Goal: Task Accomplishment & Management: Use online tool/utility

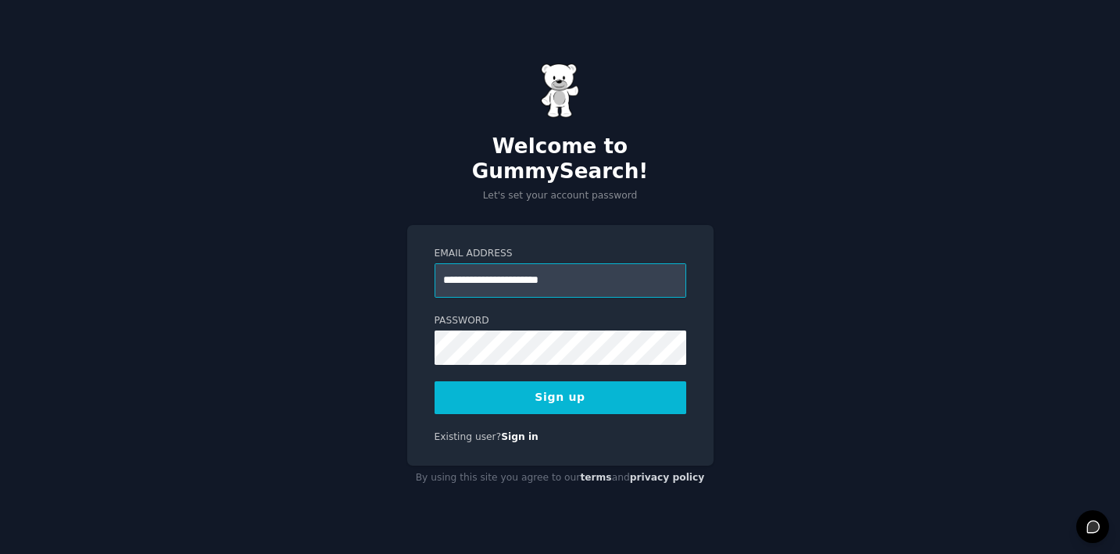
type input "**********"
click at [560, 385] on button "Sign up" at bounding box center [561, 398] width 252 height 33
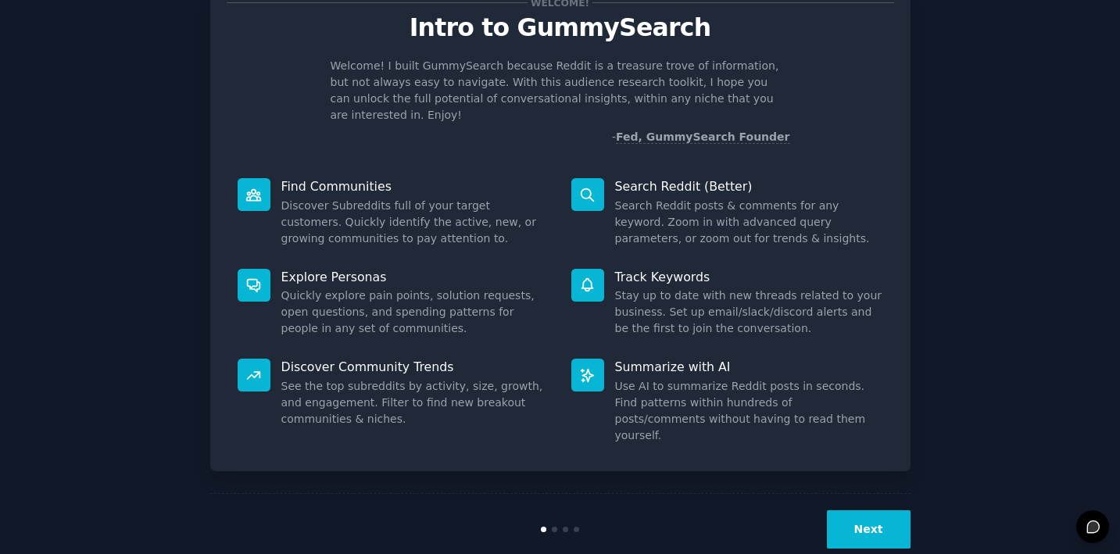
click at [867, 511] on button "Next" at bounding box center [869, 530] width 84 height 38
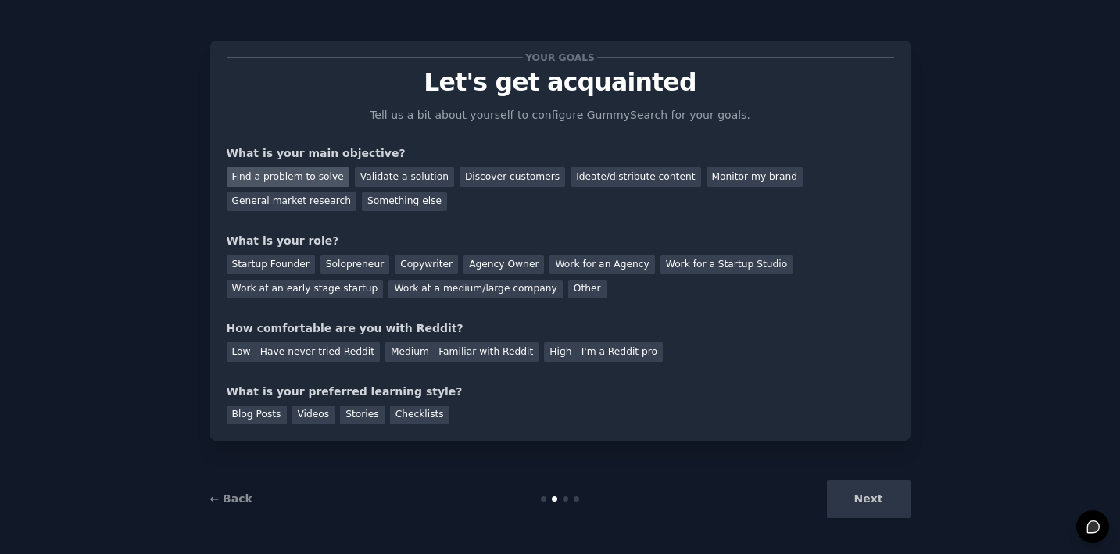
click at [297, 177] on div "Find a problem to solve" at bounding box center [288, 177] width 123 height 20
click at [568, 289] on div "Other" at bounding box center [587, 290] width 38 height 20
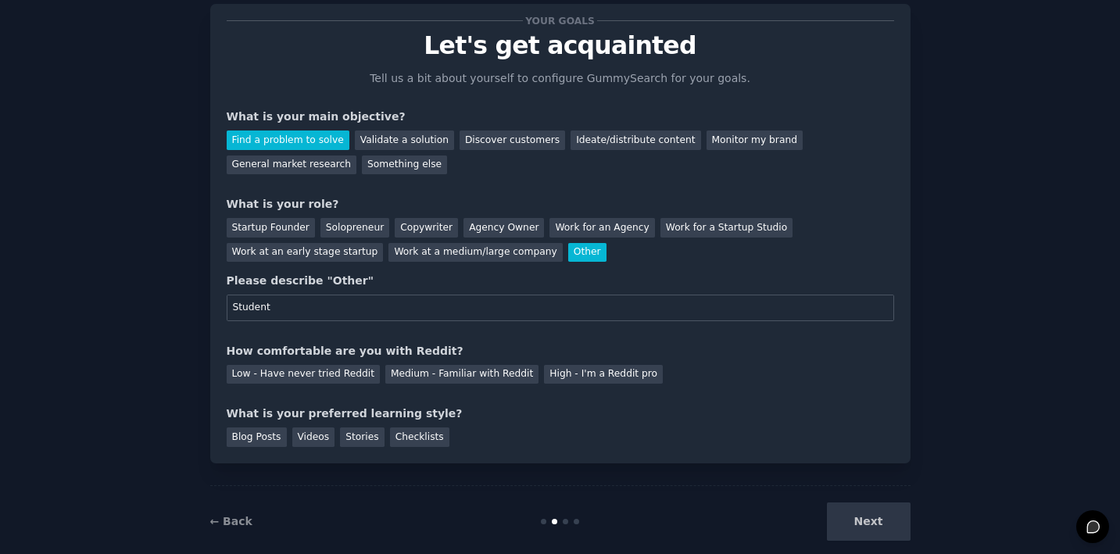
scroll to position [41, 0]
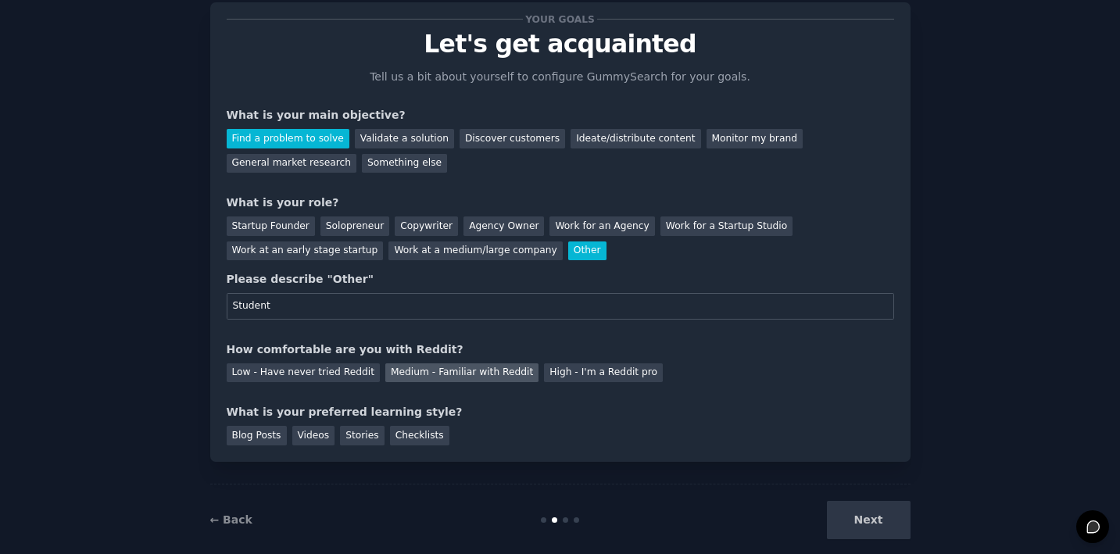
type input "Student"
click at [427, 374] on div "Medium - Familiar with Reddit" at bounding box center [461, 374] width 153 height 20
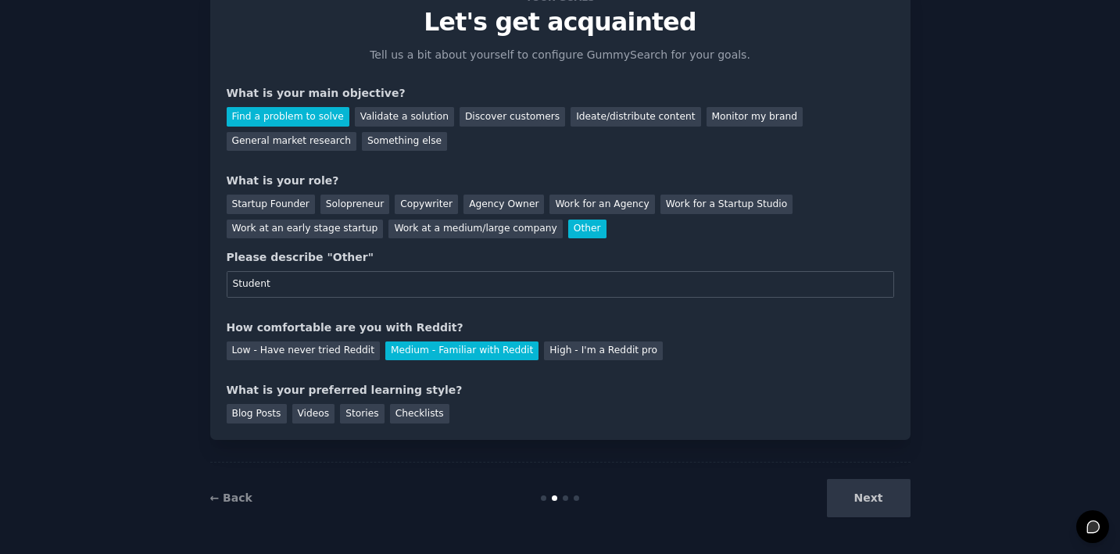
scroll to position [63, 0]
click at [268, 412] on div "Blog Posts" at bounding box center [257, 415] width 60 height 20
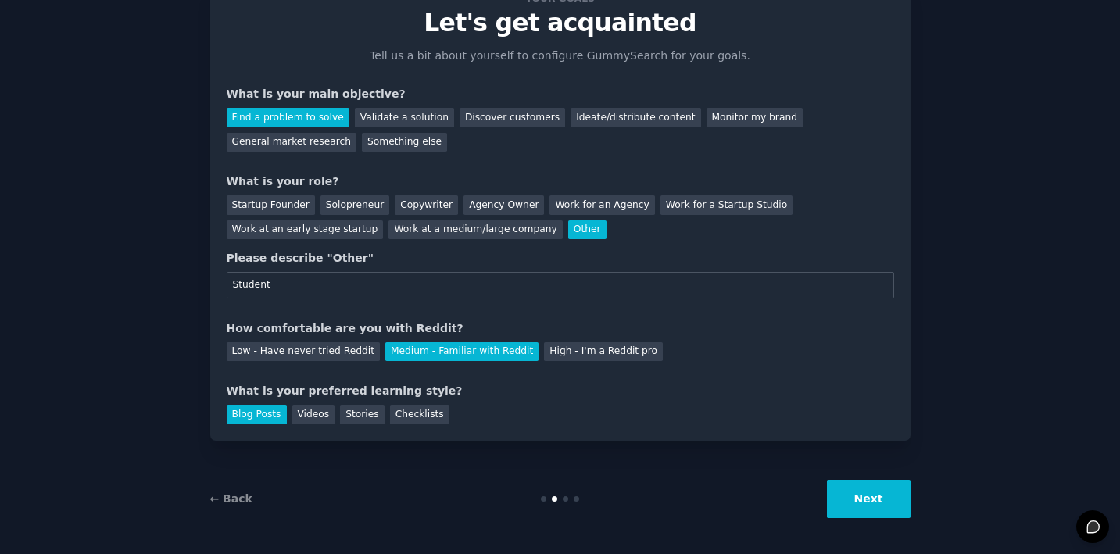
click at [885, 493] on button "Next" at bounding box center [869, 499] width 84 height 38
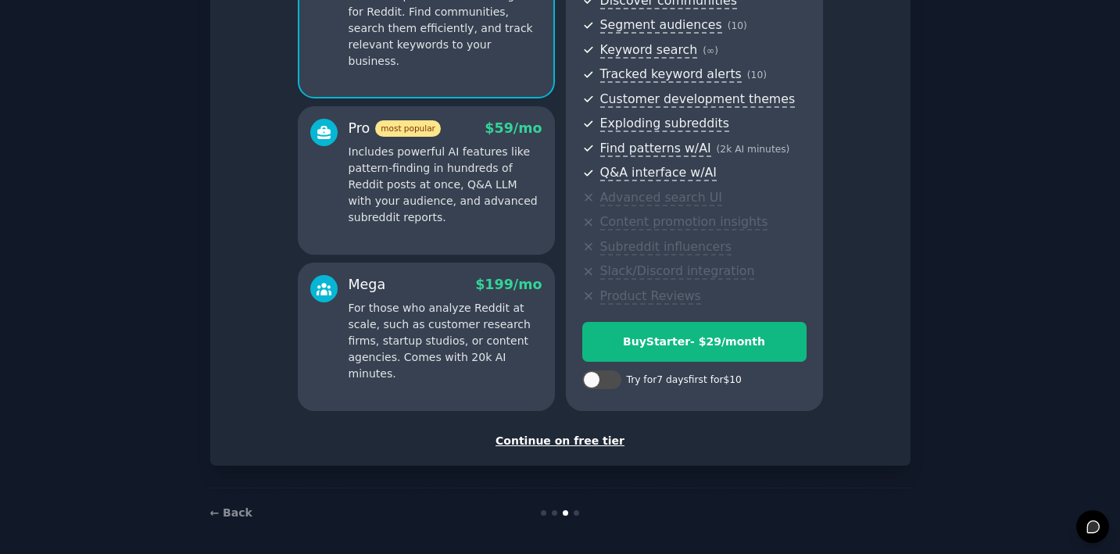
click at [558, 436] on div "Continue on free tier" at bounding box center [561, 441] width 668 height 16
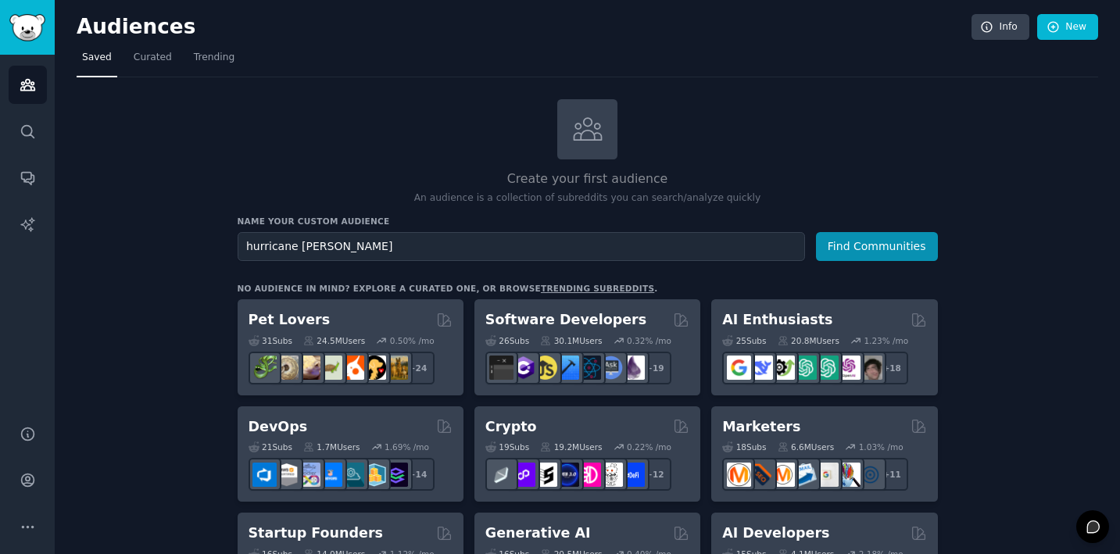
type input "hurricane [PERSON_NAME]"
click at [877, 245] on button "Find Communities" at bounding box center [877, 246] width 122 height 29
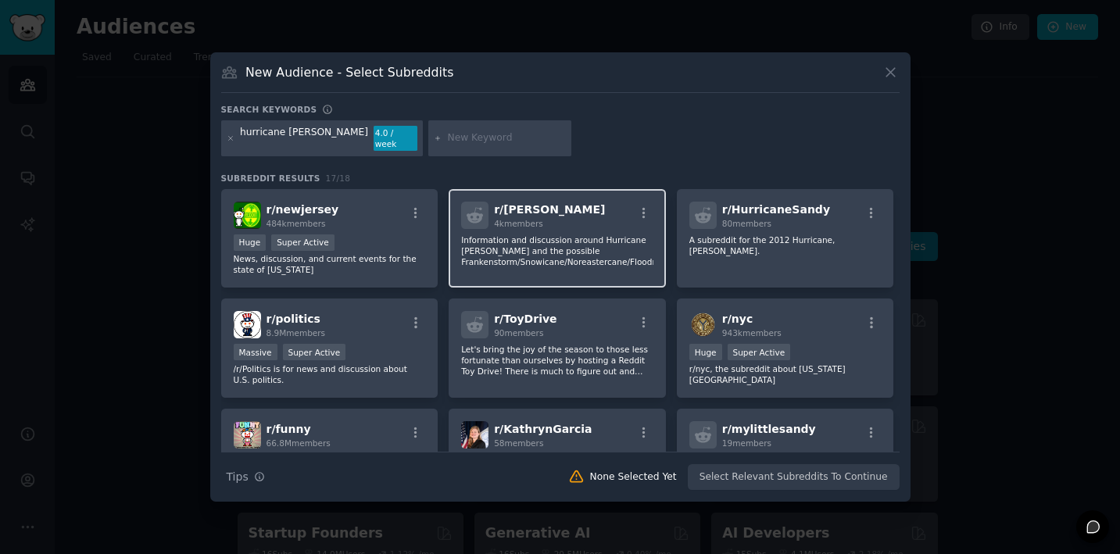
click at [536, 235] on p "Information and discussion around Hurricane [PERSON_NAME] and the possible Fran…" at bounding box center [557, 251] width 192 height 33
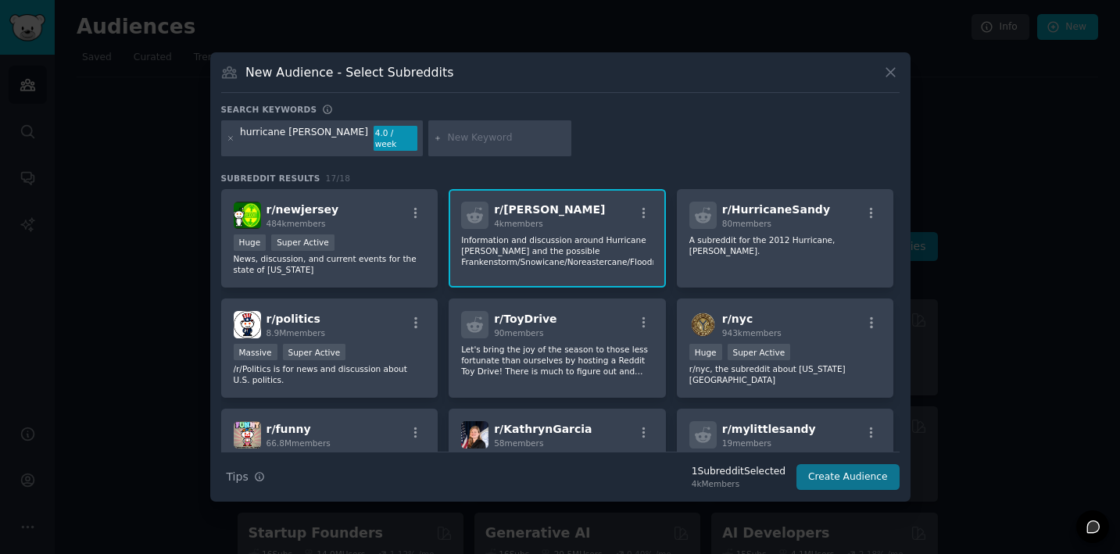
click at [869, 470] on button "Create Audience" at bounding box center [848, 477] width 103 height 27
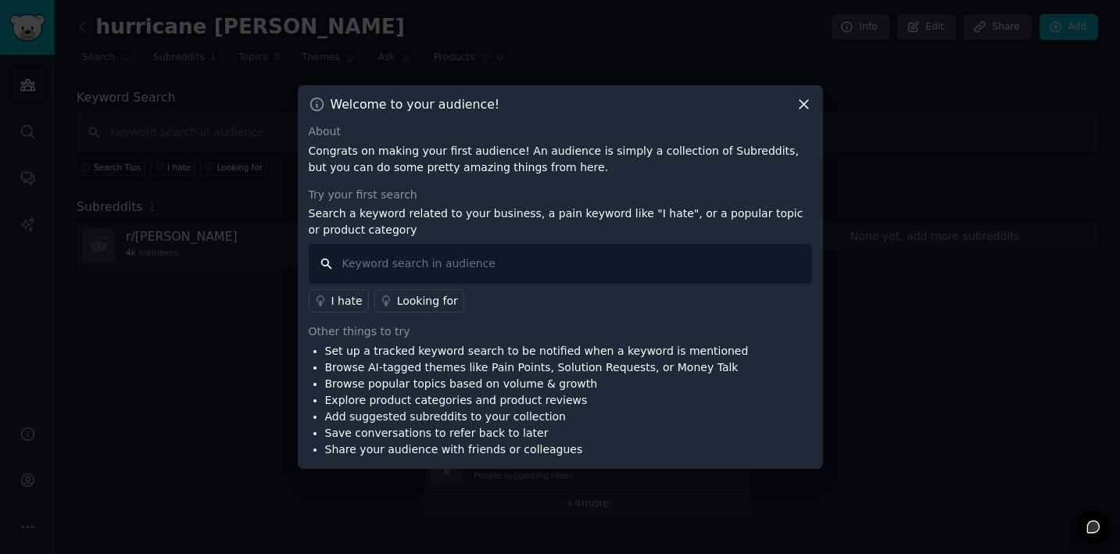
click at [540, 258] on input "text" at bounding box center [561, 264] width 504 height 40
click at [346, 302] on div "I hate" at bounding box center [347, 301] width 31 height 16
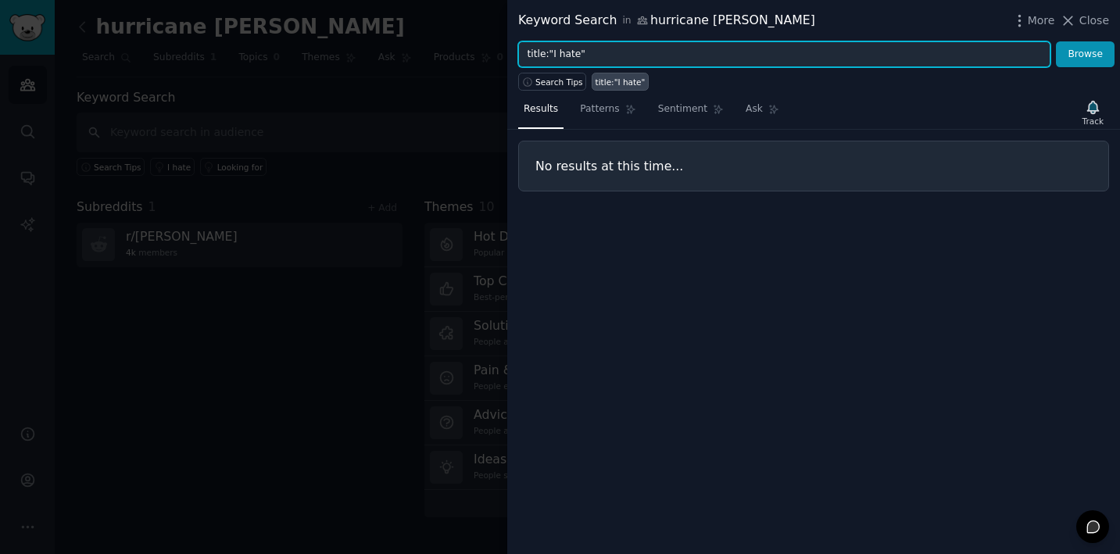
click at [669, 59] on input "title:"I hate"" at bounding box center [784, 54] width 532 height 27
type input "title:"problem""
click at [1086, 54] on button "Browse" at bounding box center [1085, 54] width 59 height 27
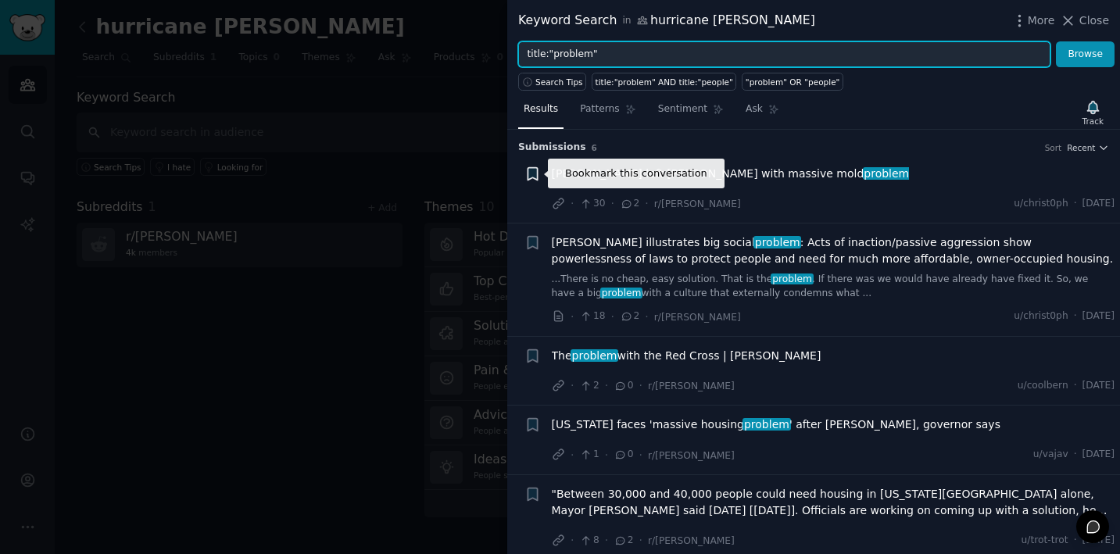
click at [531, 175] on icon "button" at bounding box center [532, 173] width 9 height 13
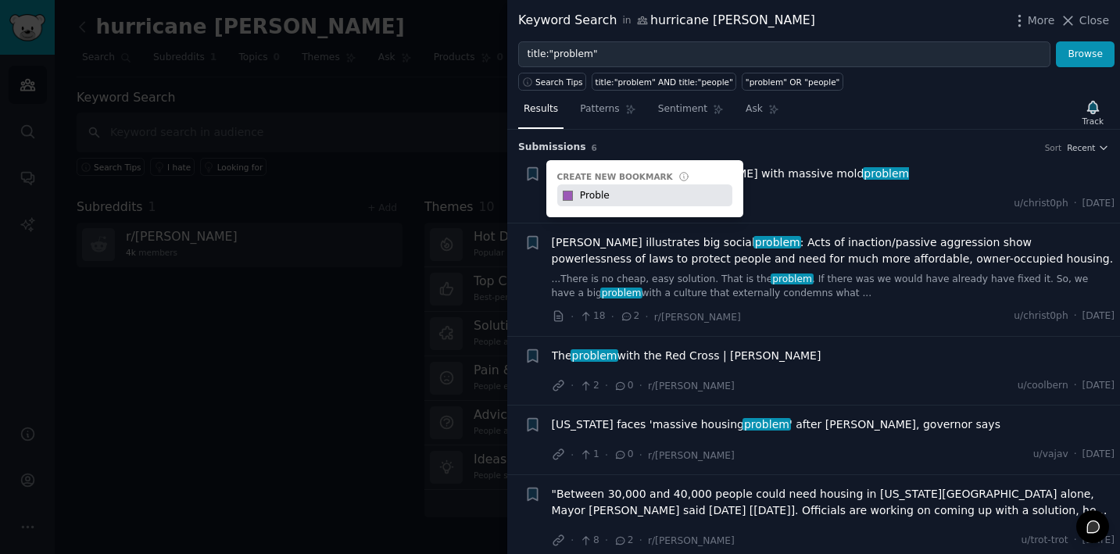
type input "Problem"
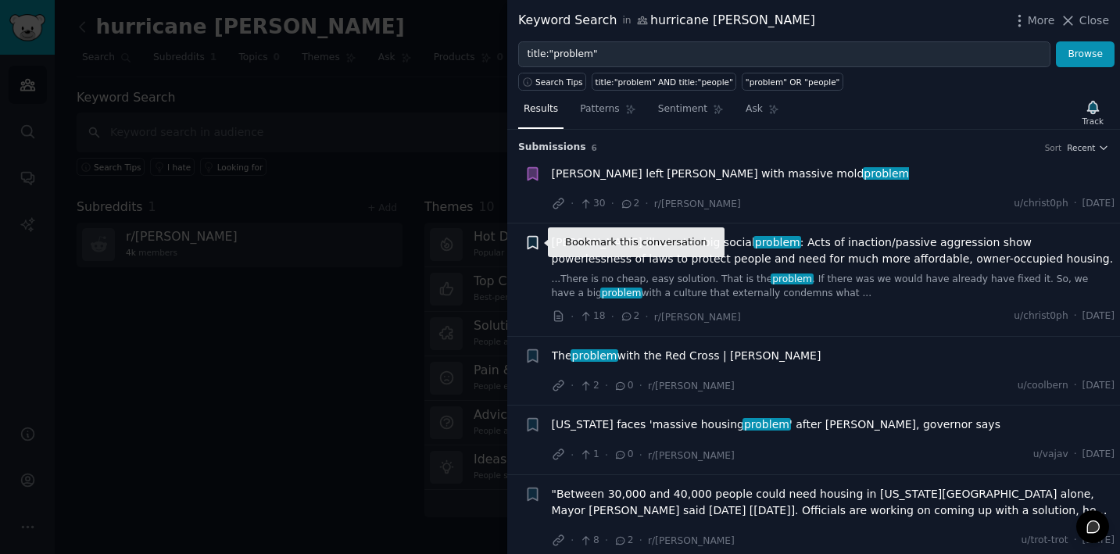
click at [532, 245] on icon "button" at bounding box center [532, 243] width 9 height 13
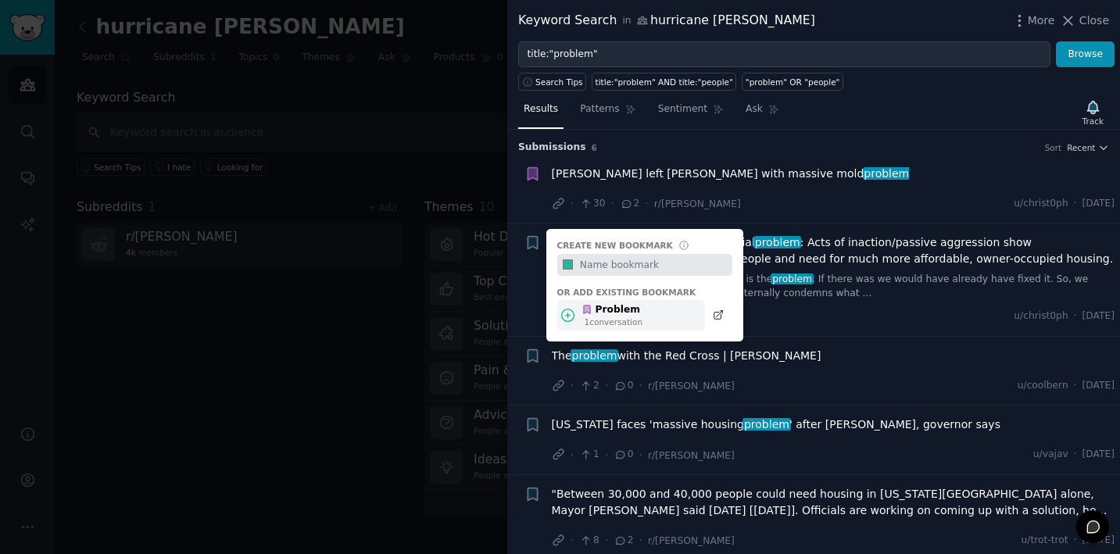
click at [606, 317] on div "1 conversation" at bounding box center [614, 322] width 59 height 11
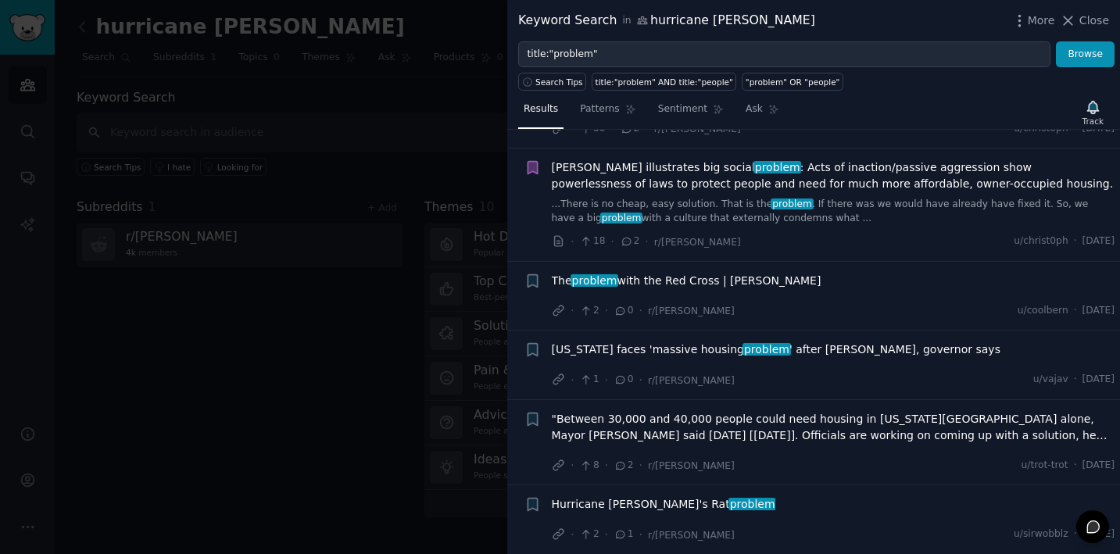
scroll to position [74, 0]
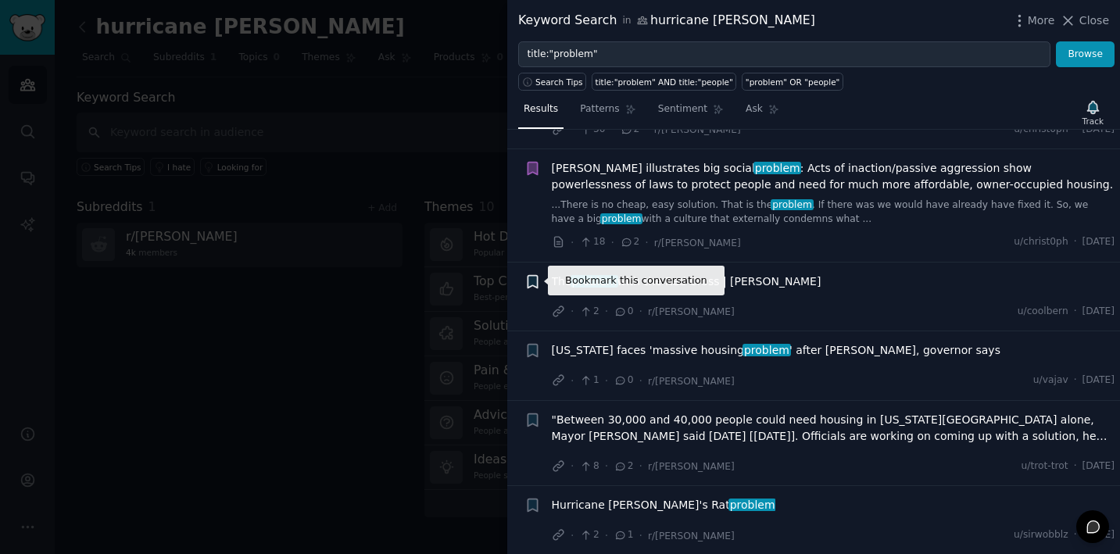
click at [530, 278] on icon "button" at bounding box center [532, 281] width 9 height 13
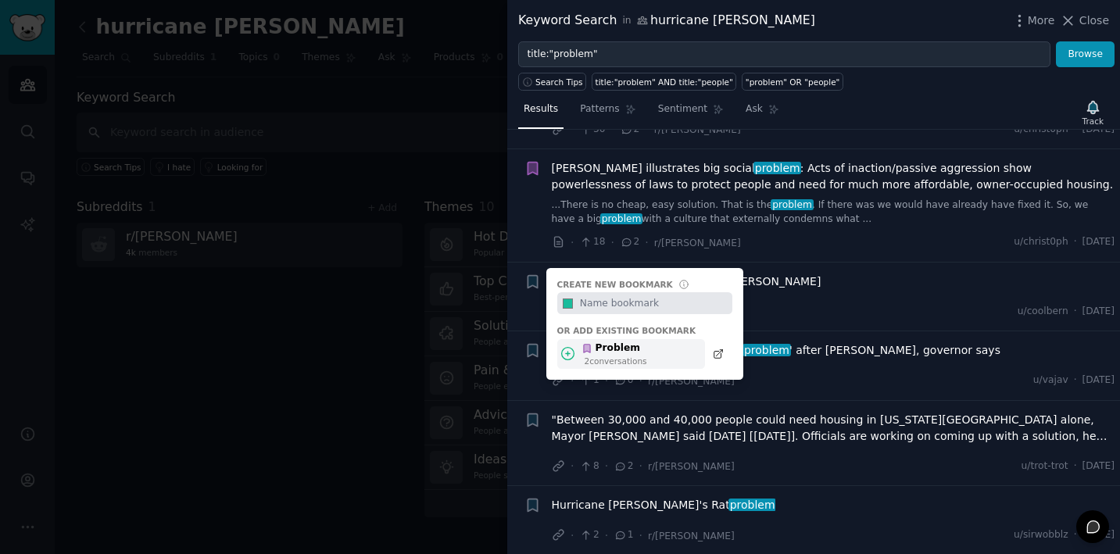
click at [622, 349] on div "Problem" at bounding box center [615, 349] width 66 height 14
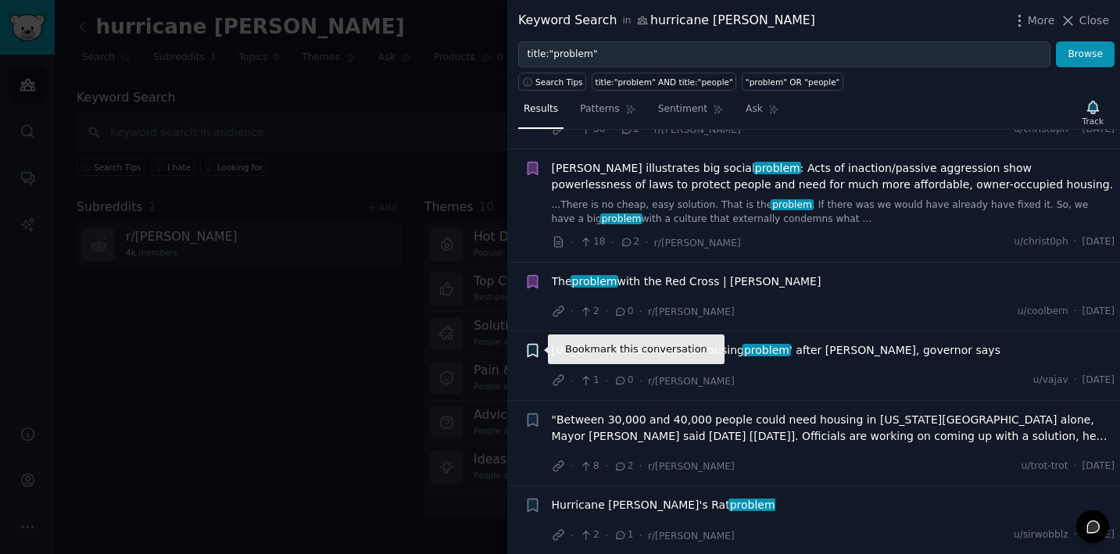
click at [536, 351] on icon "button" at bounding box center [532, 351] width 9 height 13
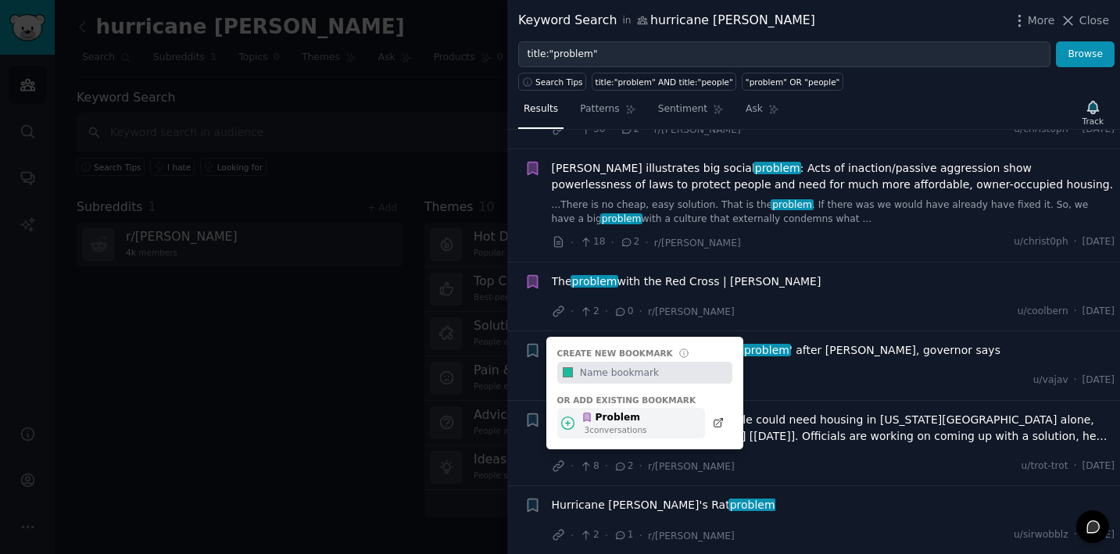
click at [593, 417] on div "Problem" at bounding box center [615, 418] width 66 height 14
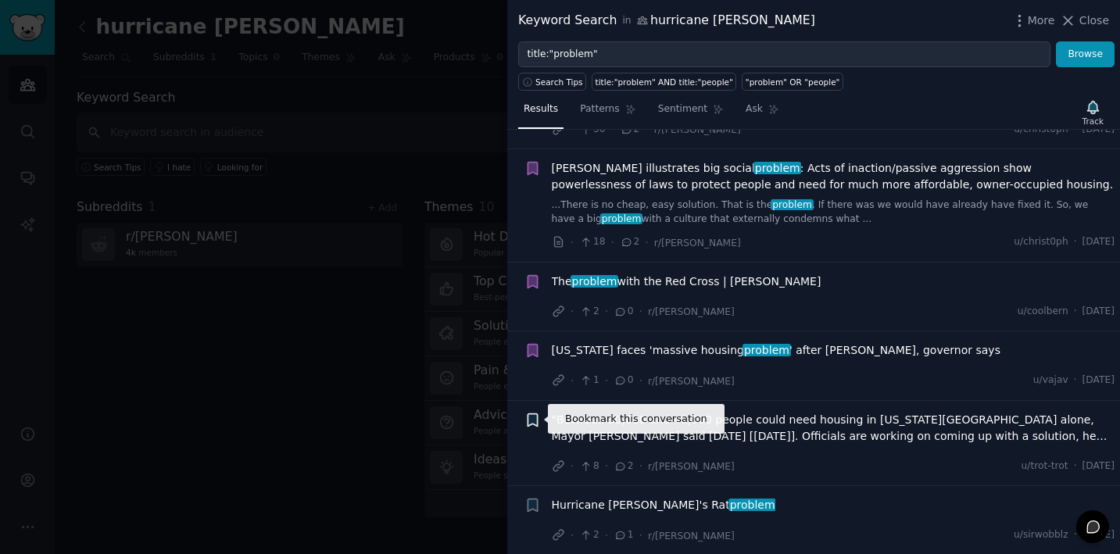
click at [528, 416] on icon "button" at bounding box center [532, 420] width 9 height 13
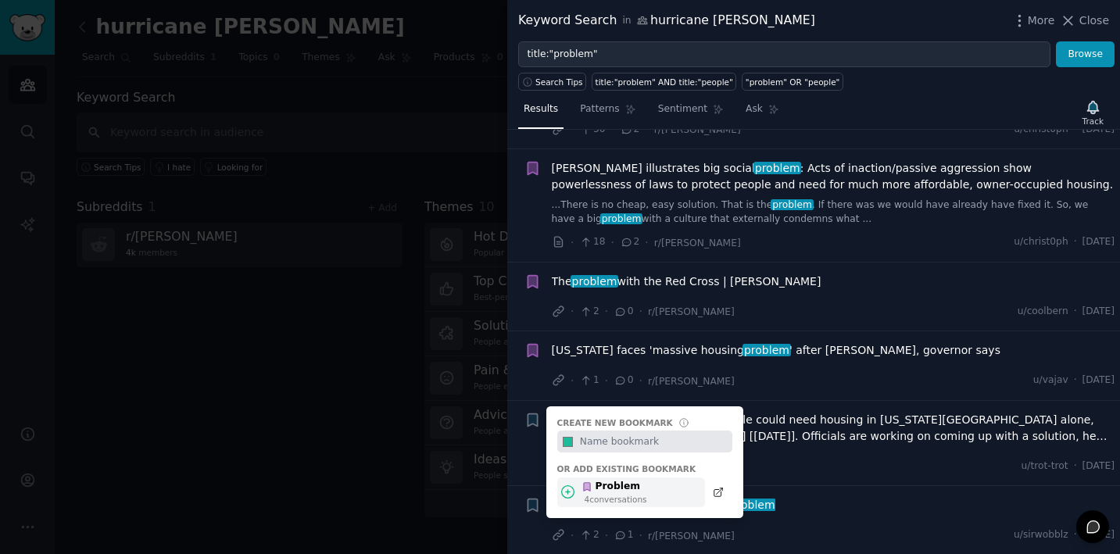
click at [585, 496] on div "4 conversation s" at bounding box center [616, 499] width 63 height 11
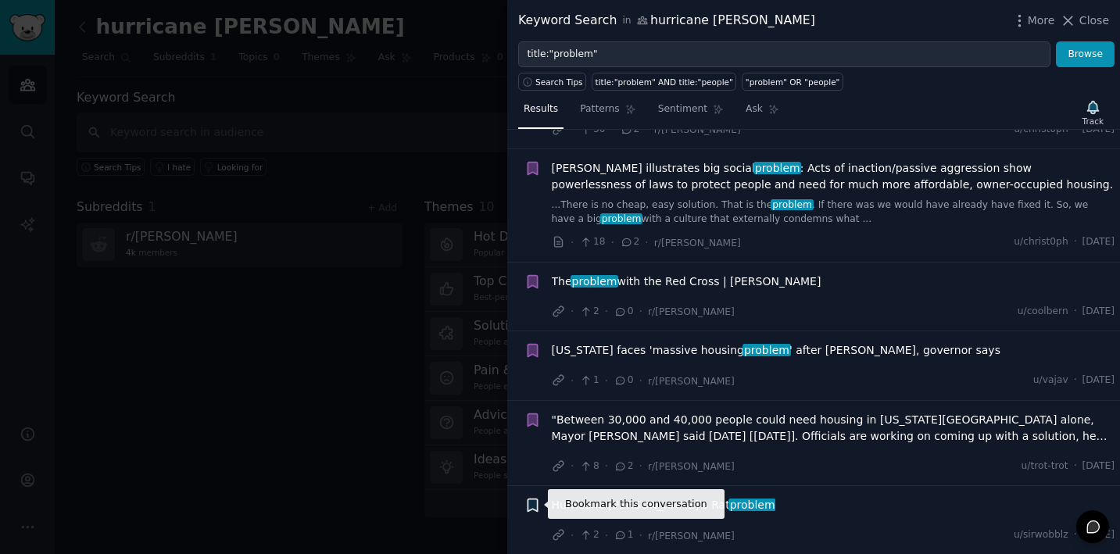
click at [532, 506] on icon "button" at bounding box center [532, 506] width 9 height 13
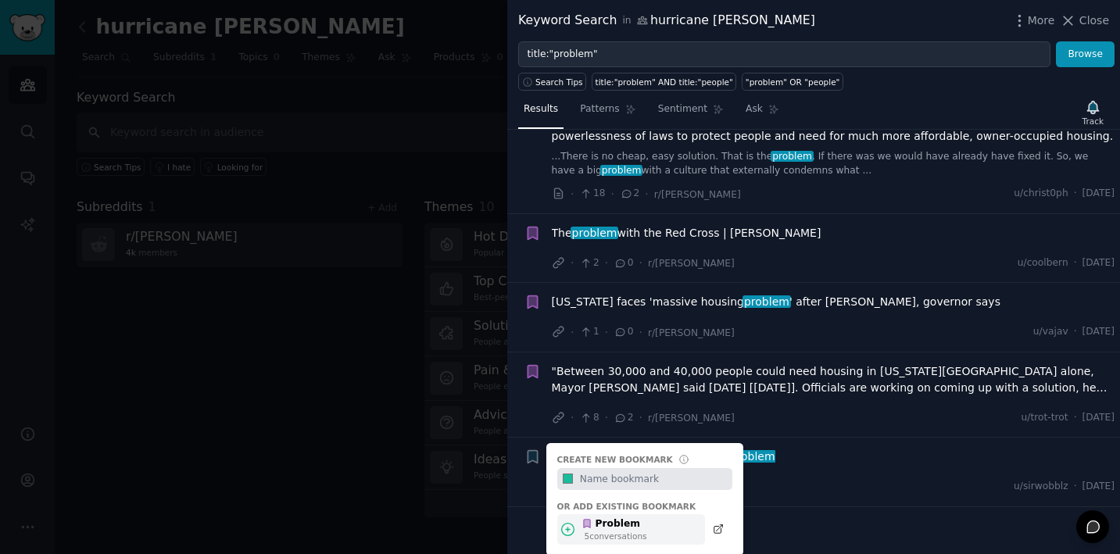
click at [626, 522] on div "Problem" at bounding box center [615, 525] width 66 height 14
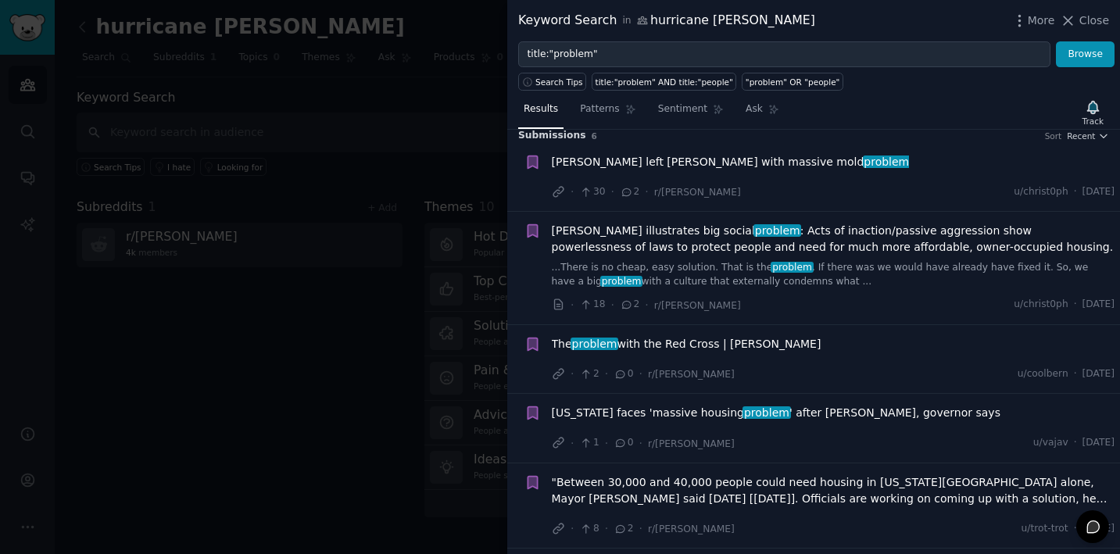
scroll to position [0, 0]
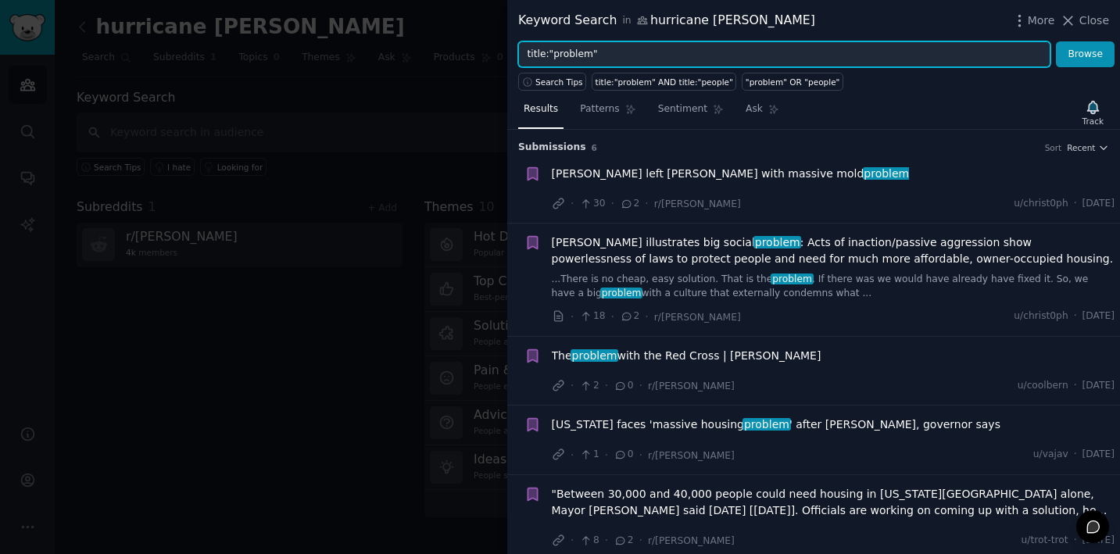
click at [576, 52] on input "title:"problem"" at bounding box center [784, 54] width 532 height 27
click at [1086, 54] on button "Browse" at bounding box center [1085, 54] width 59 height 27
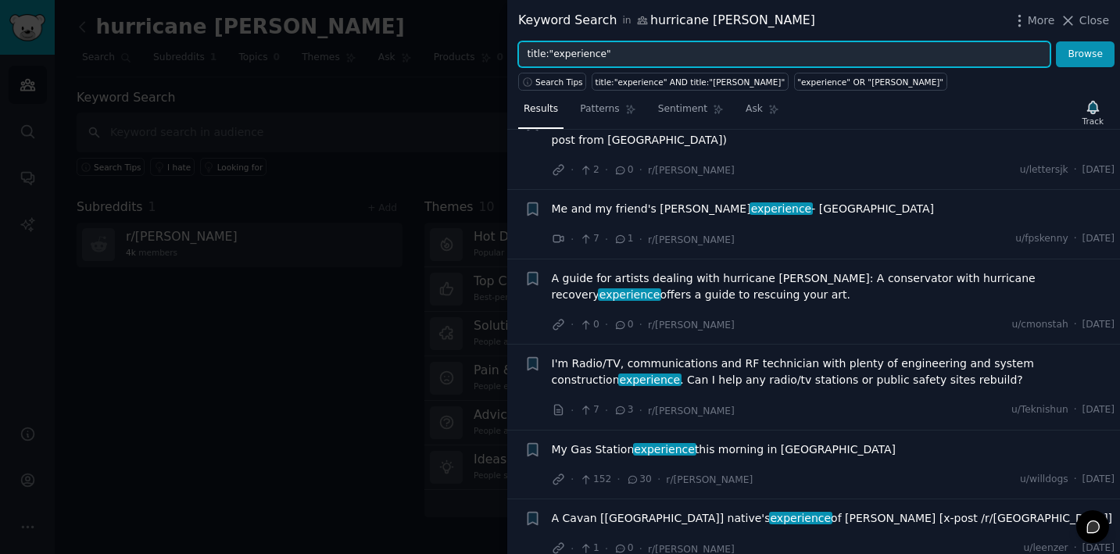
scroll to position [51, 0]
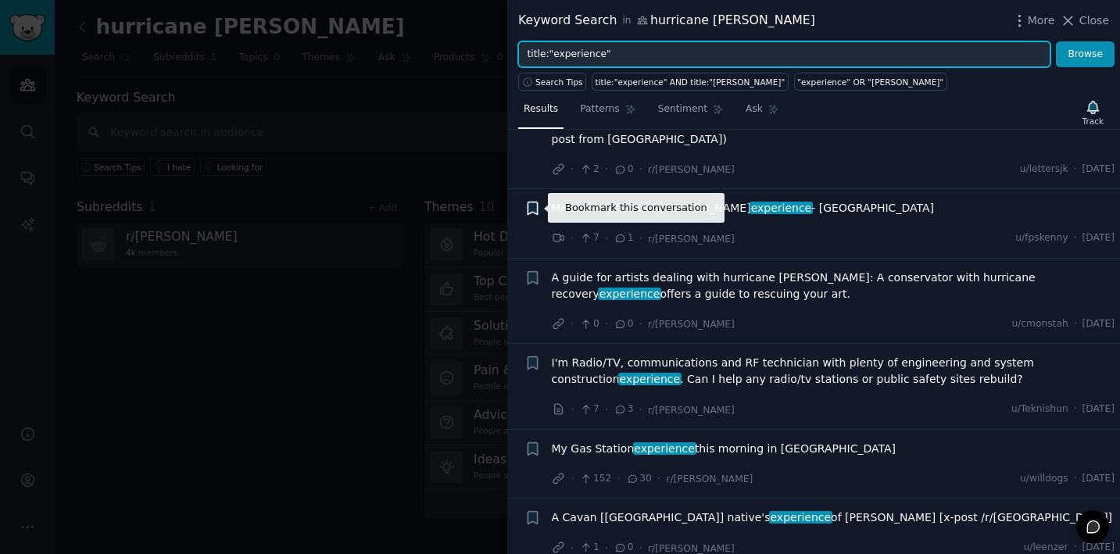
click at [535, 206] on icon "button" at bounding box center [532, 209] width 9 height 13
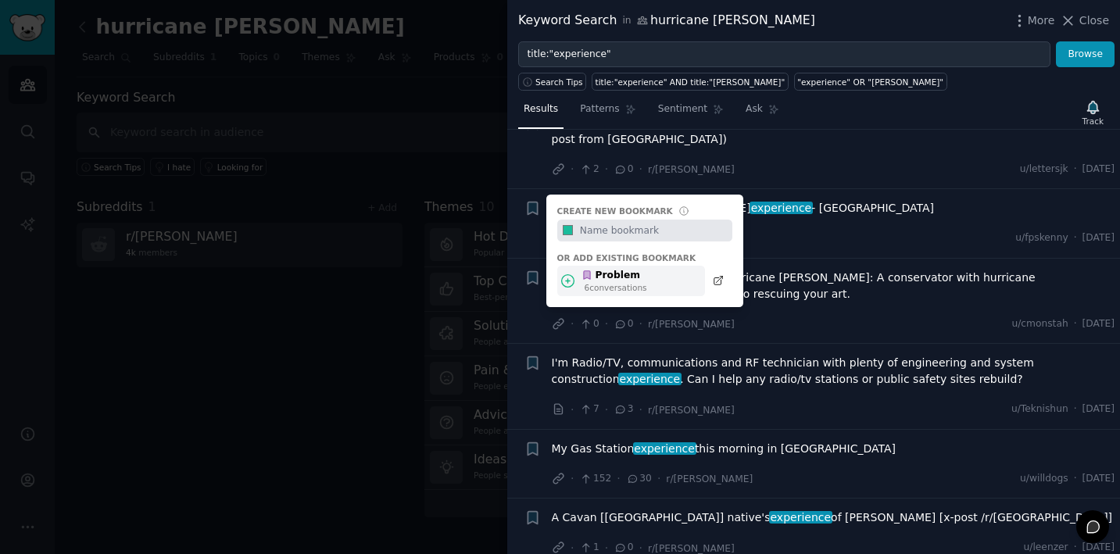
click at [565, 280] on icon at bounding box center [568, 281] width 16 height 16
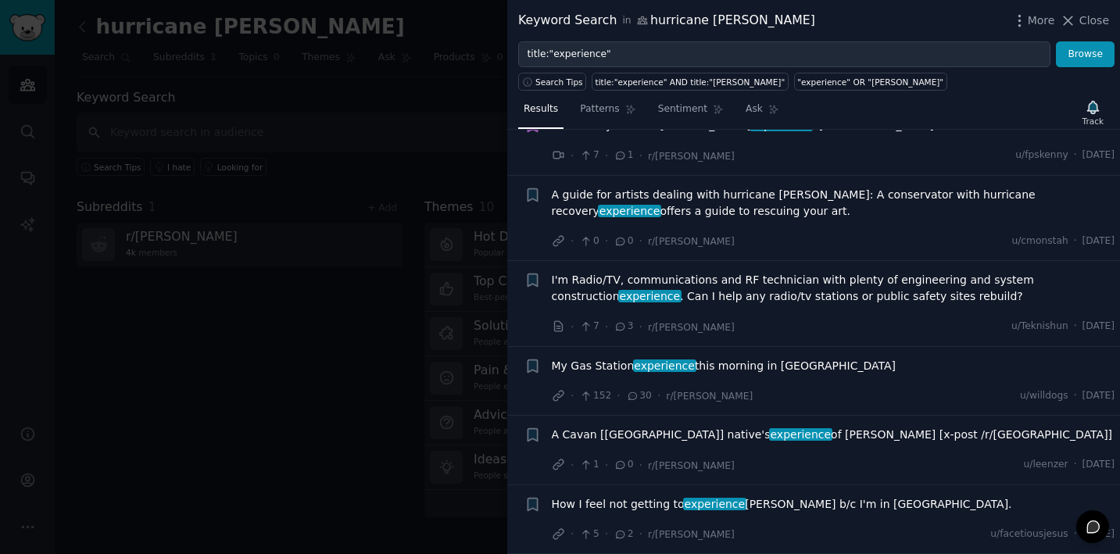
scroll to position [134, 0]
click at [532, 367] on icon "button" at bounding box center [532, 366] width 9 height 13
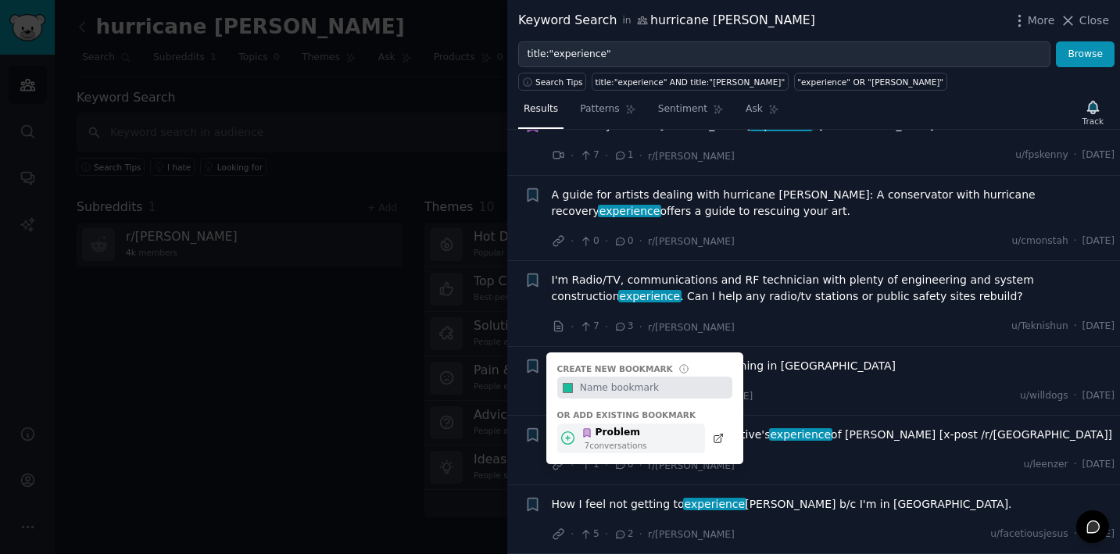
click at [597, 440] on div "7 conversation s" at bounding box center [616, 445] width 63 height 11
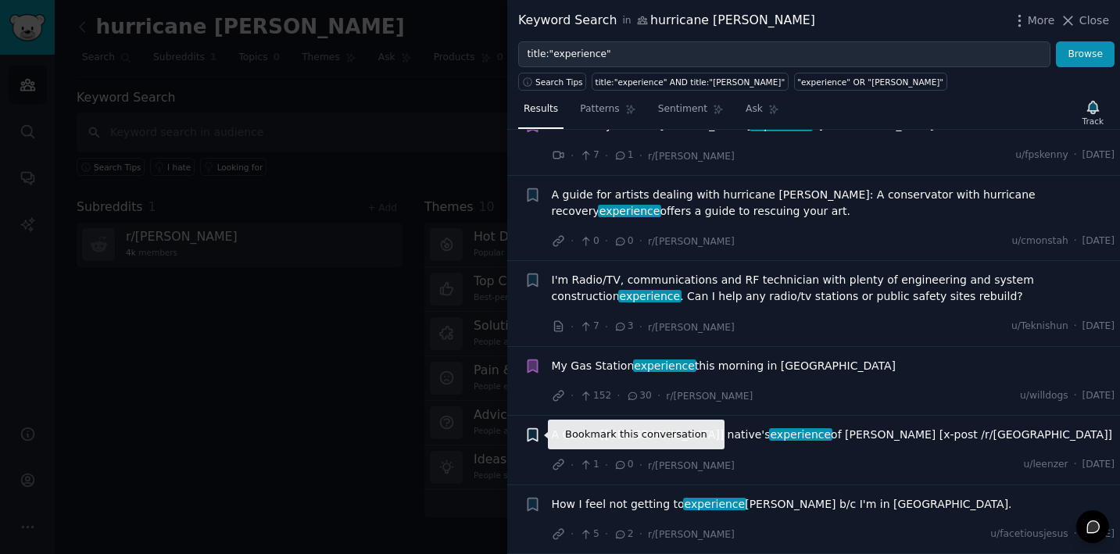
click at [537, 432] on icon "button" at bounding box center [532, 435] width 9 height 13
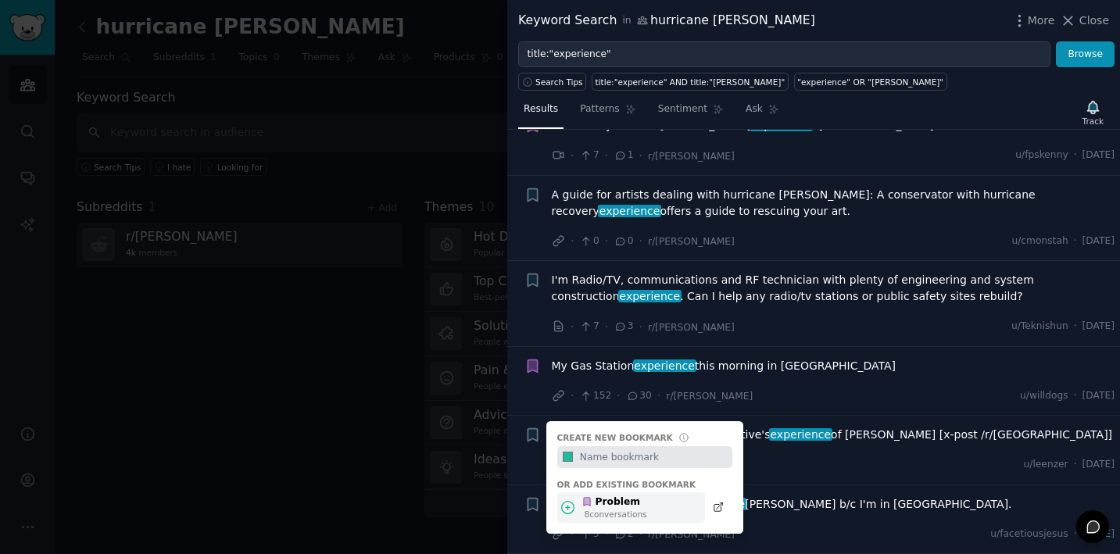
click at [611, 502] on div "Problem" at bounding box center [615, 503] width 66 height 14
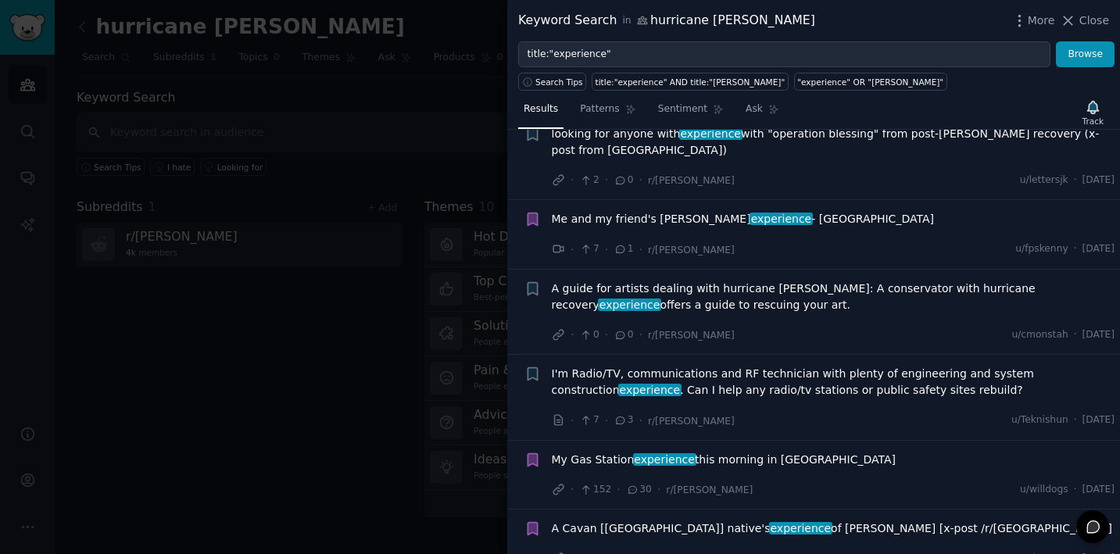
scroll to position [34, 0]
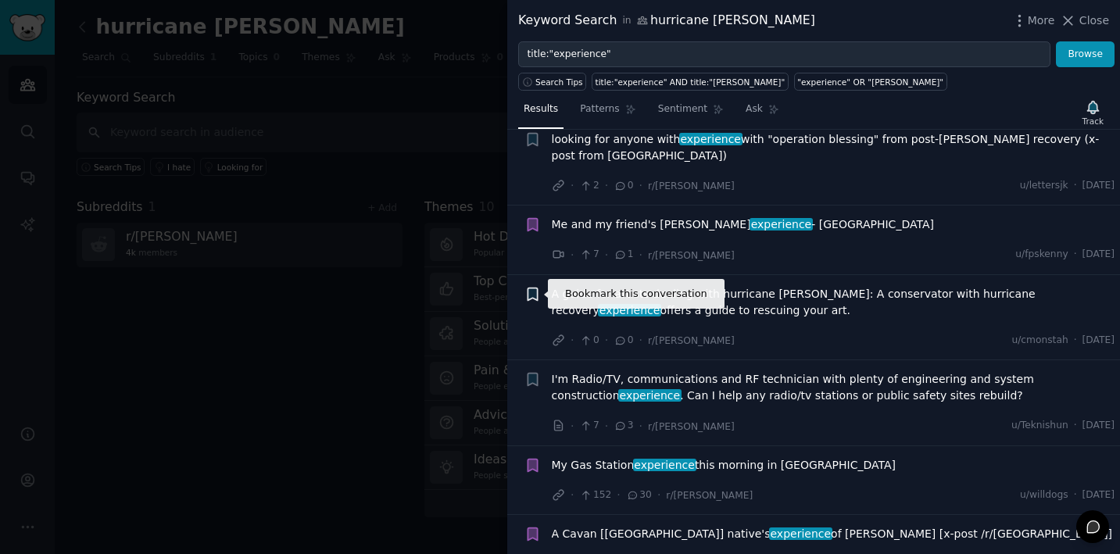
click at [529, 295] on icon "button" at bounding box center [532, 294] width 9 height 13
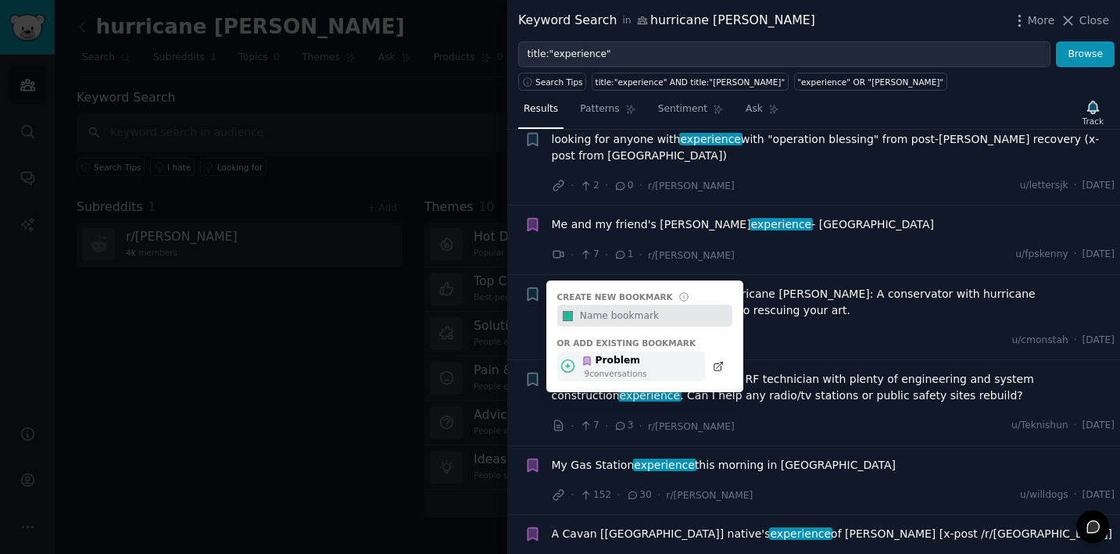
click at [601, 368] on div "9 conversation s" at bounding box center [616, 373] width 63 height 11
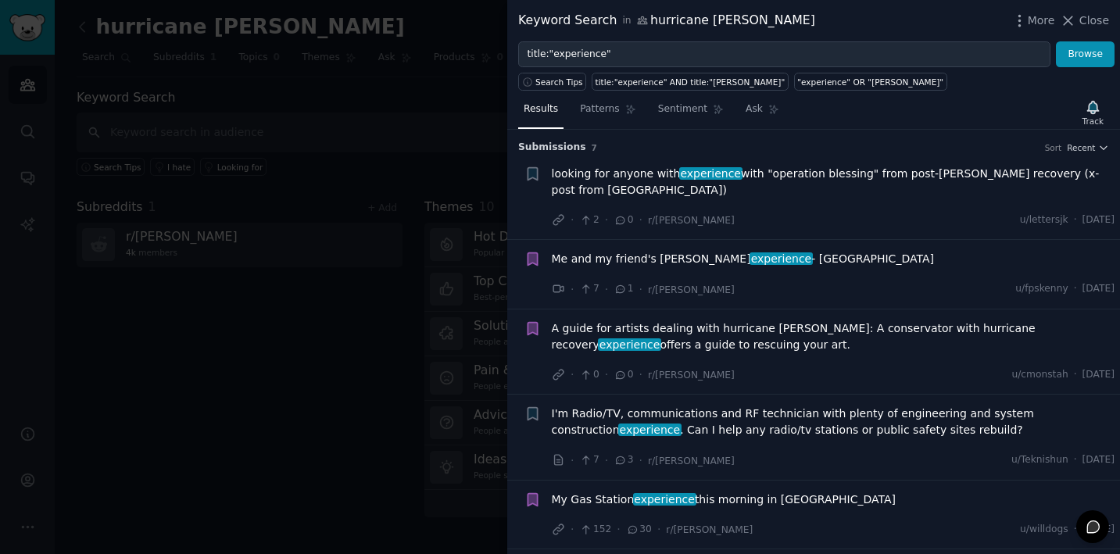
scroll to position [0, 0]
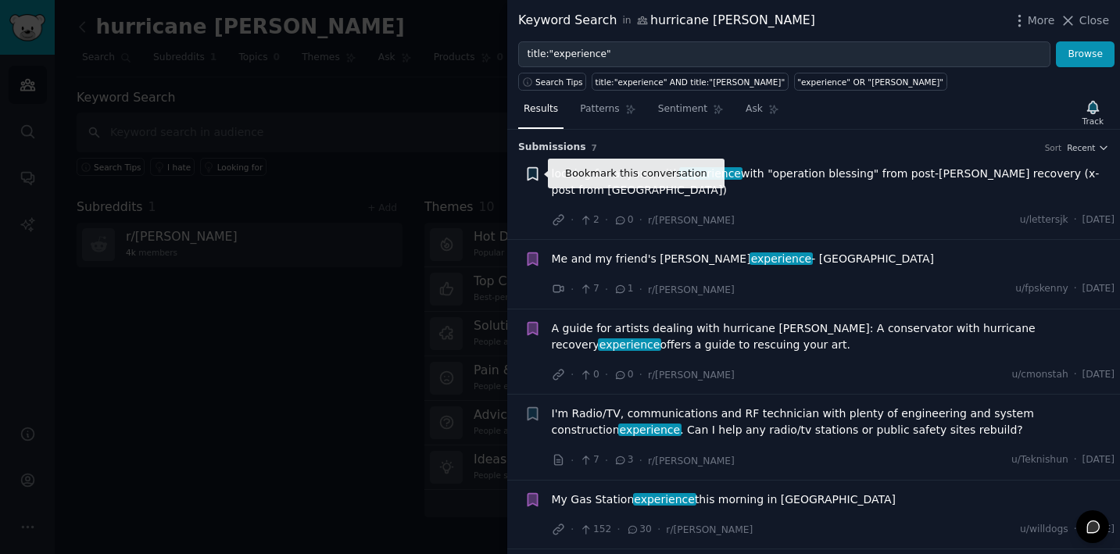
click at [536, 167] on icon "button" at bounding box center [532, 173] width 9 height 13
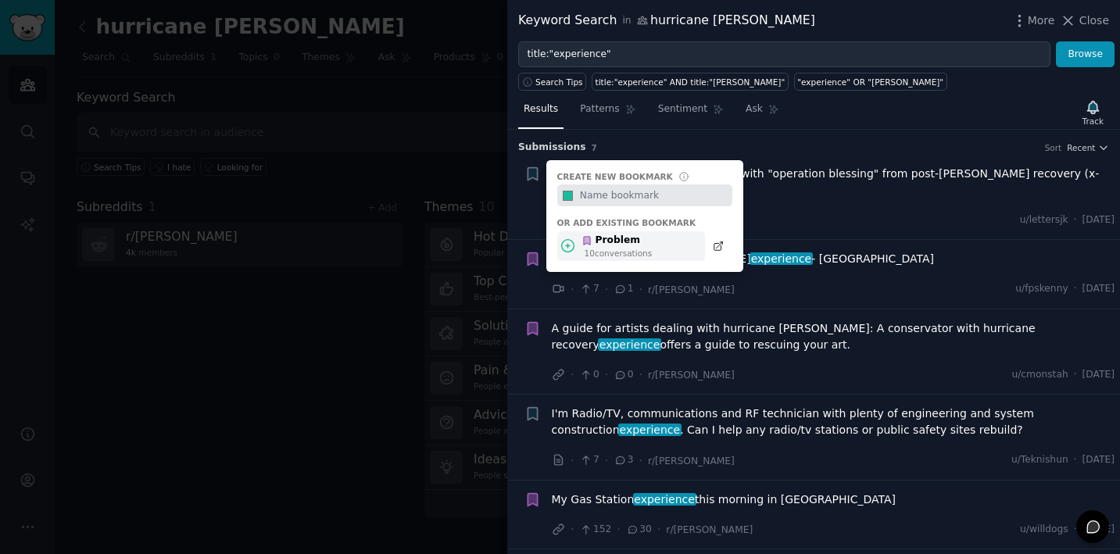
click at [609, 238] on div "Problem" at bounding box center [617, 241] width 70 height 14
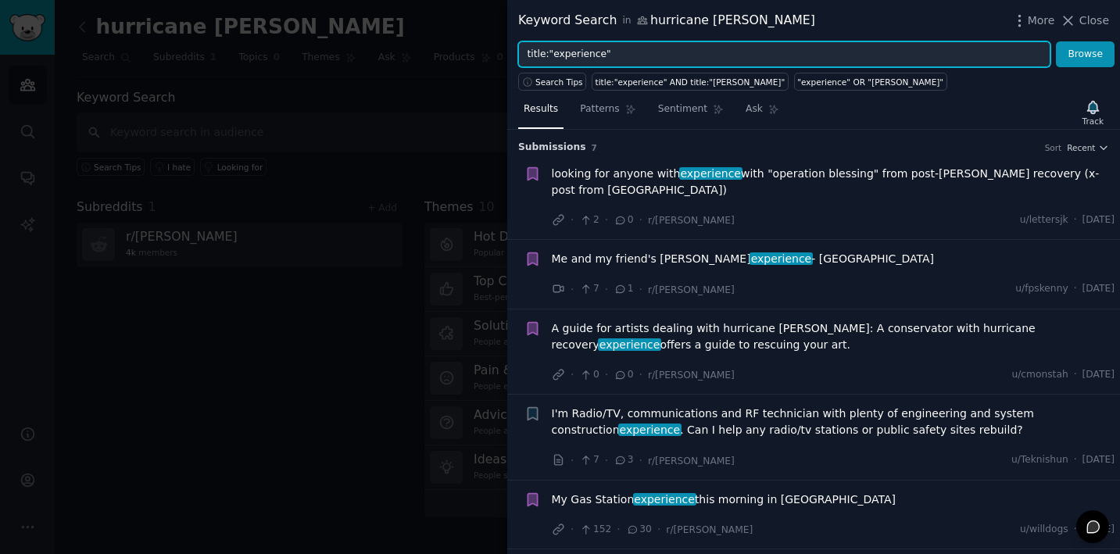
click at [572, 51] on input "title:"experience"" at bounding box center [784, 54] width 532 height 27
type input "title:"help""
click at [1086, 54] on button "Browse" at bounding box center [1085, 54] width 59 height 27
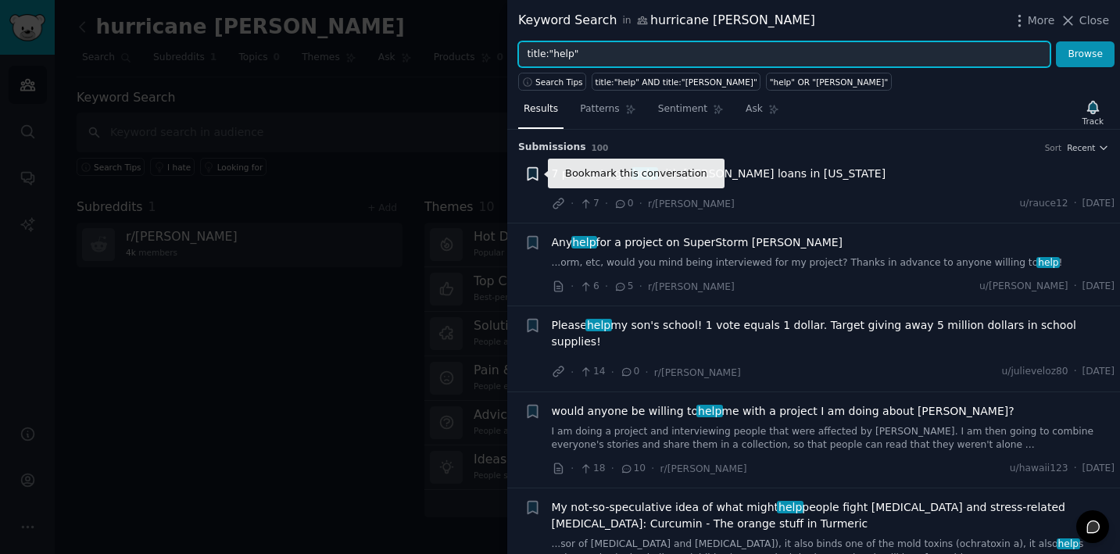
click at [530, 176] on icon "button" at bounding box center [532, 173] width 9 height 13
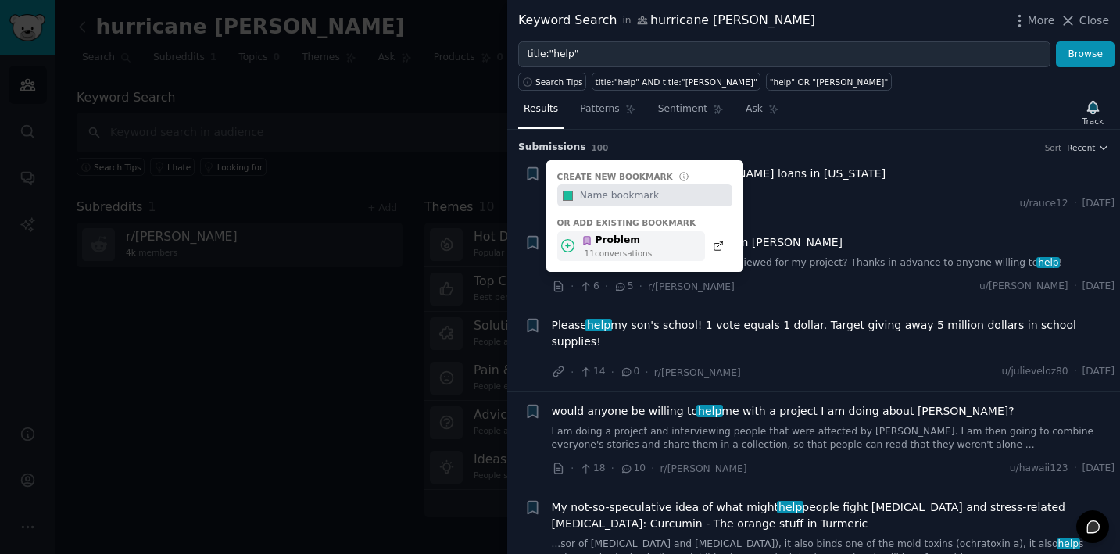
click at [597, 245] on div "Problem" at bounding box center [617, 241] width 70 height 14
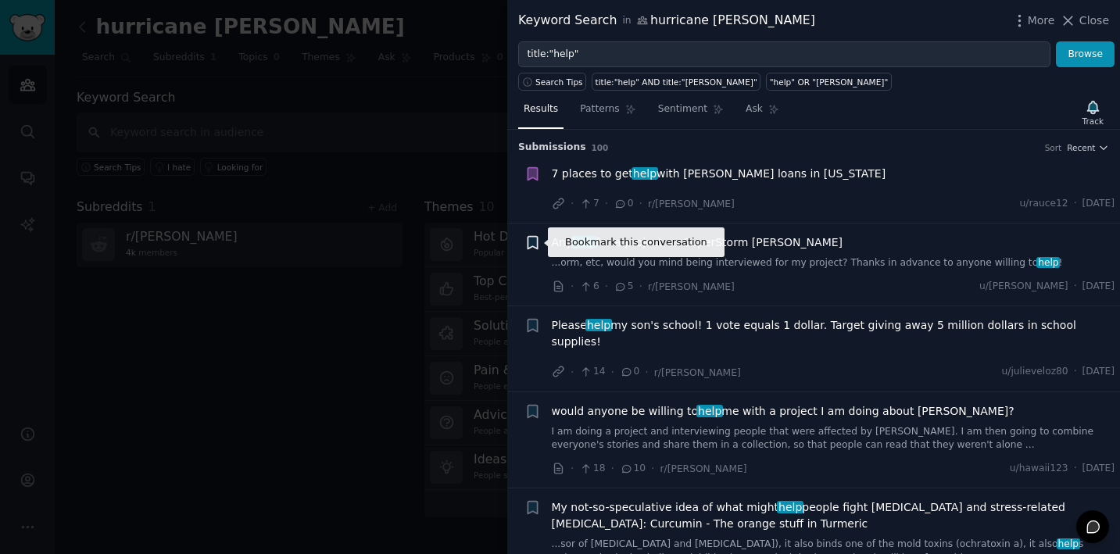
click at [532, 244] on icon "button" at bounding box center [532, 243] width 9 height 13
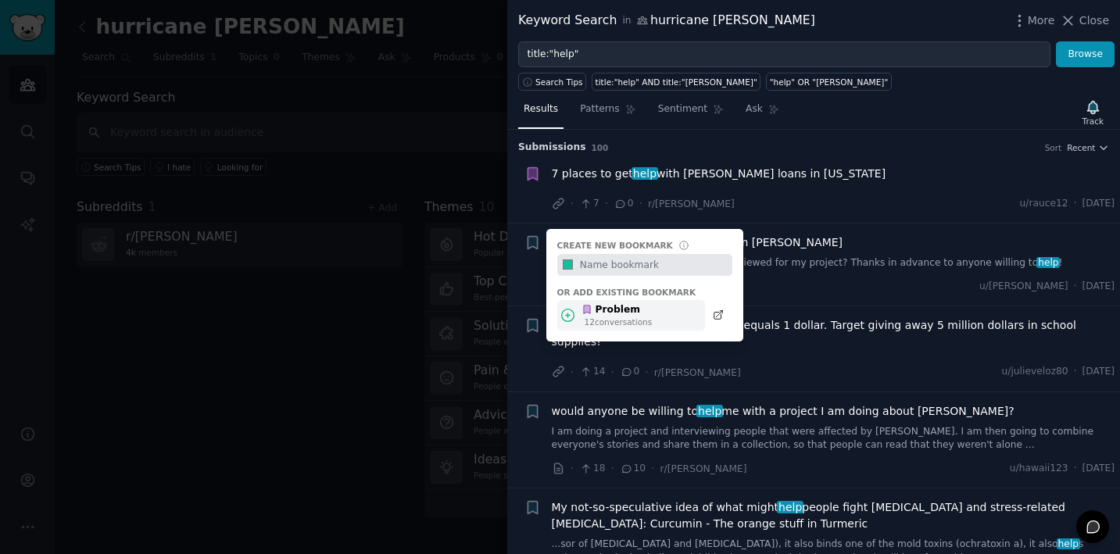
click at [604, 312] on div "Problem" at bounding box center [617, 310] width 70 height 14
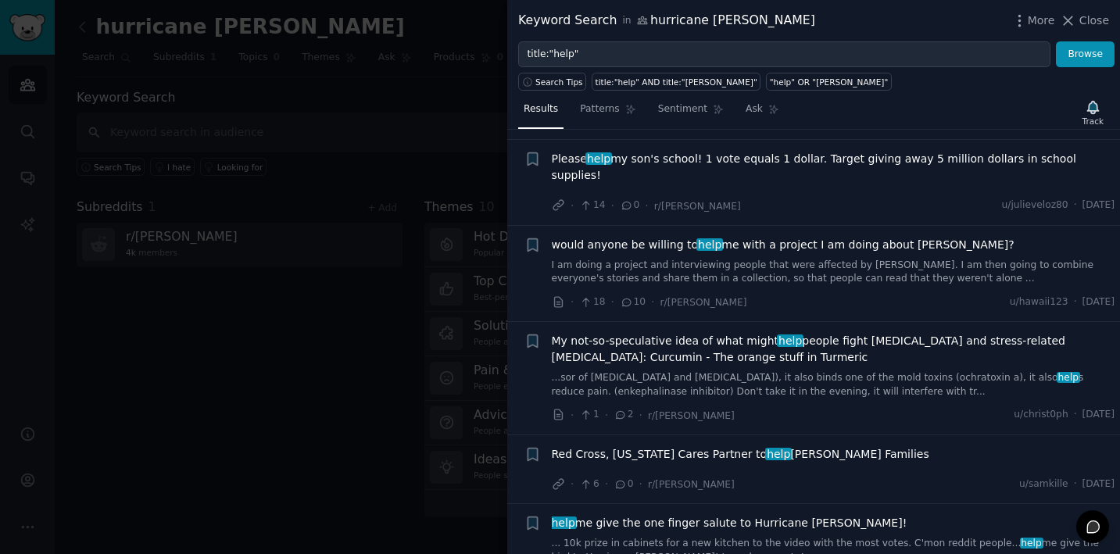
scroll to position [202, 0]
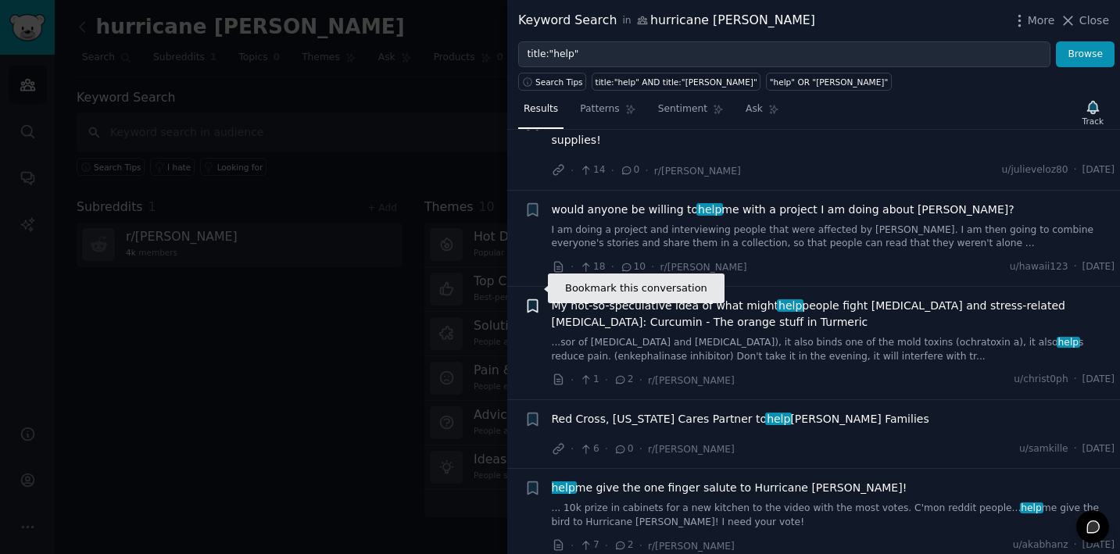
click at [534, 300] on icon "button" at bounding box center [532, 306] width 9 height 13
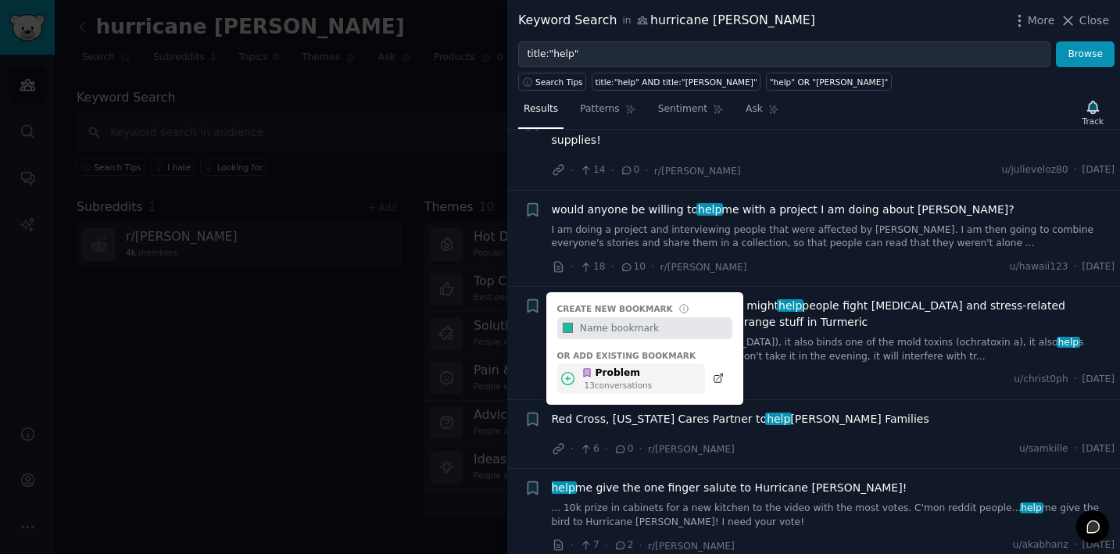
click at [585, 369] on icon at bounding box center [587, 373] width 6 height 9
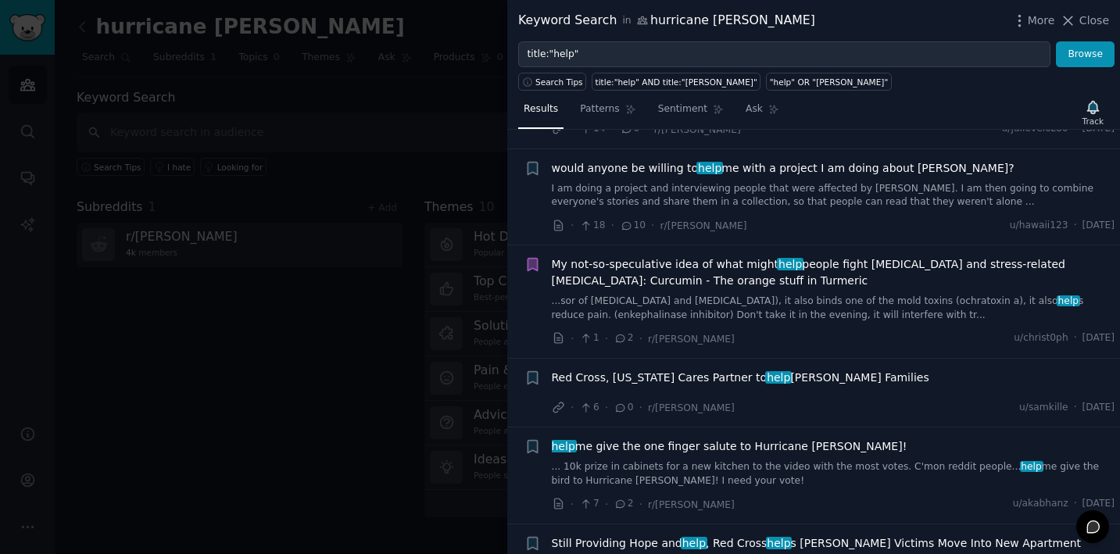
scroll to position [289, 0]
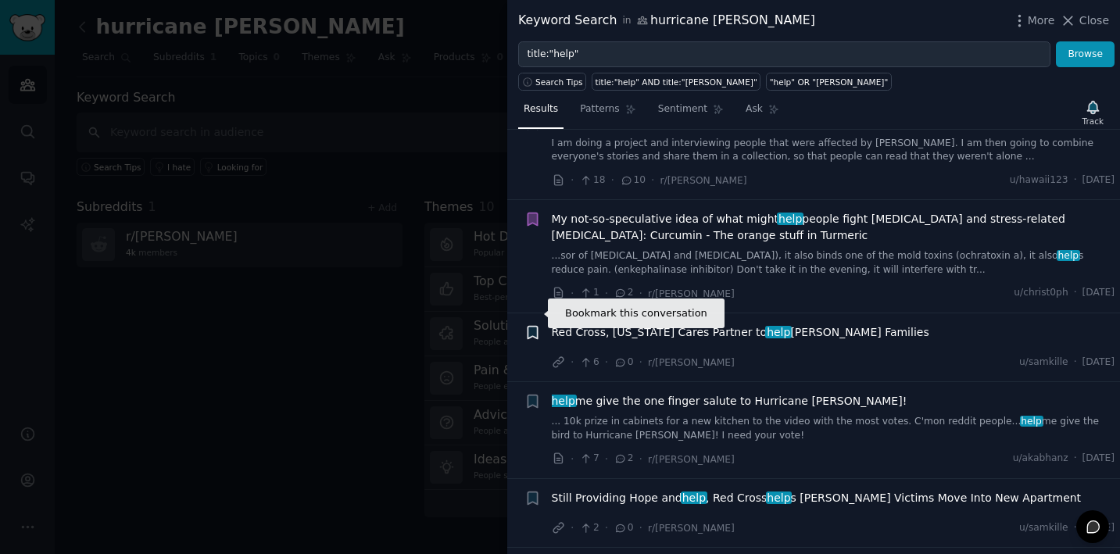
click at [532, 326] on icon "button" at bounding box center [532, 332] width 9 height 13
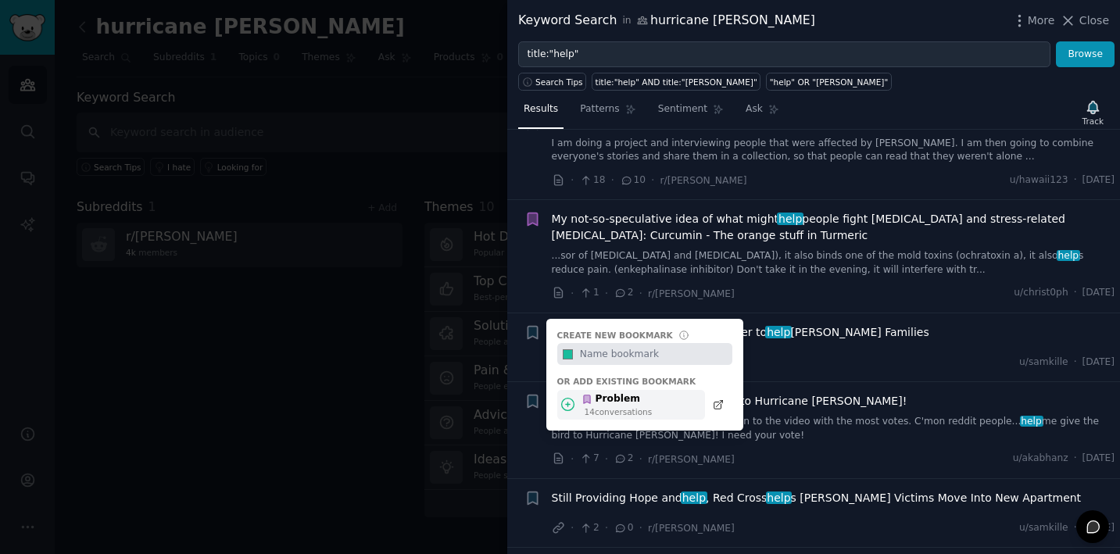
click at [604, 393] on div "Problem" at bounding box center [617, 400] width 70 height 14
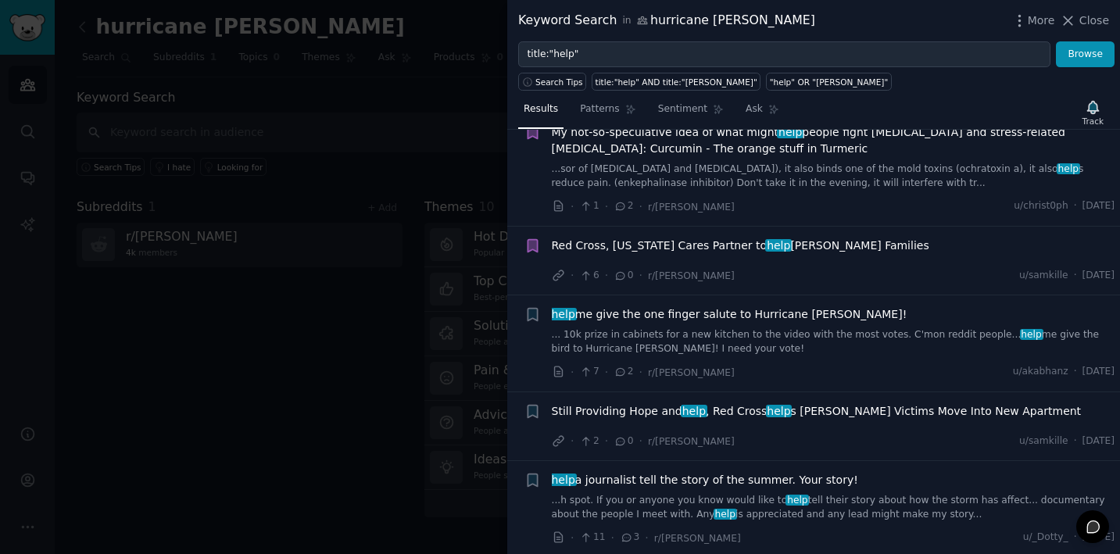
scroll to position [383, 0]
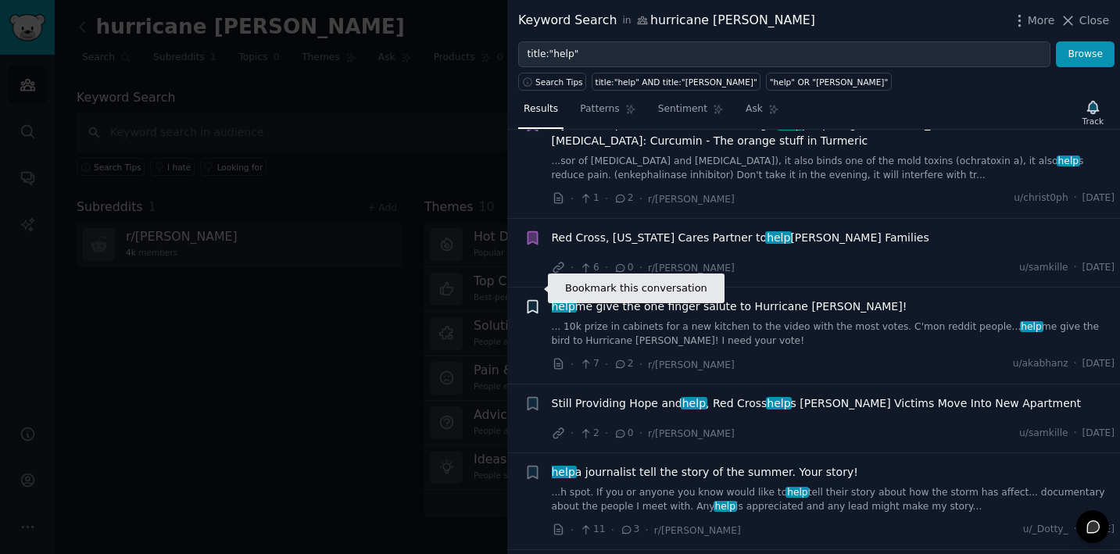
click at [533, 301] on icon "button" at bounding box center [532, 307] width 9 height 13
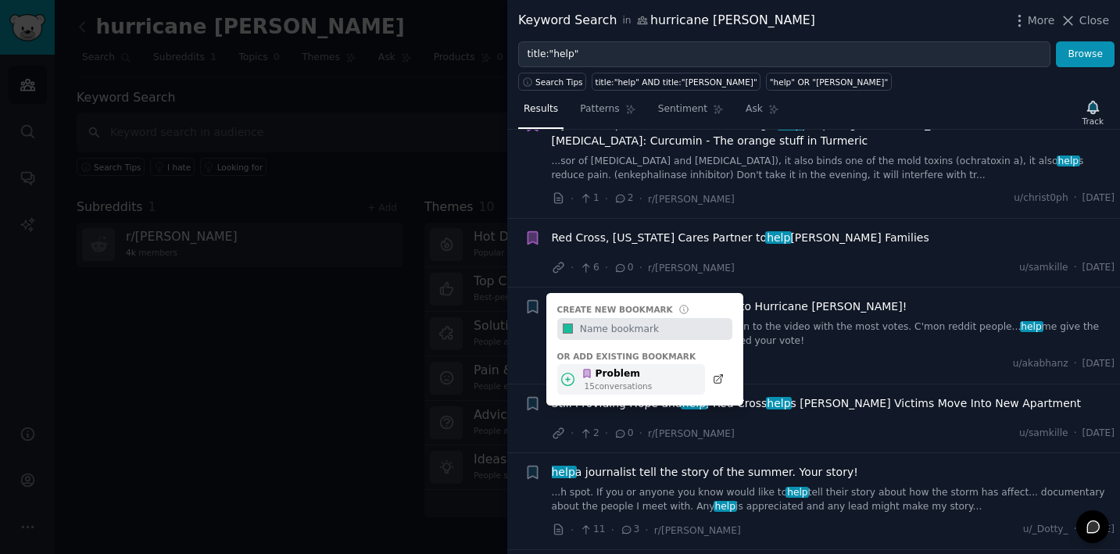
click at [579, 364] on div "Problem 15 conversation s" at bounding box center [632, 379] width 148 height 30
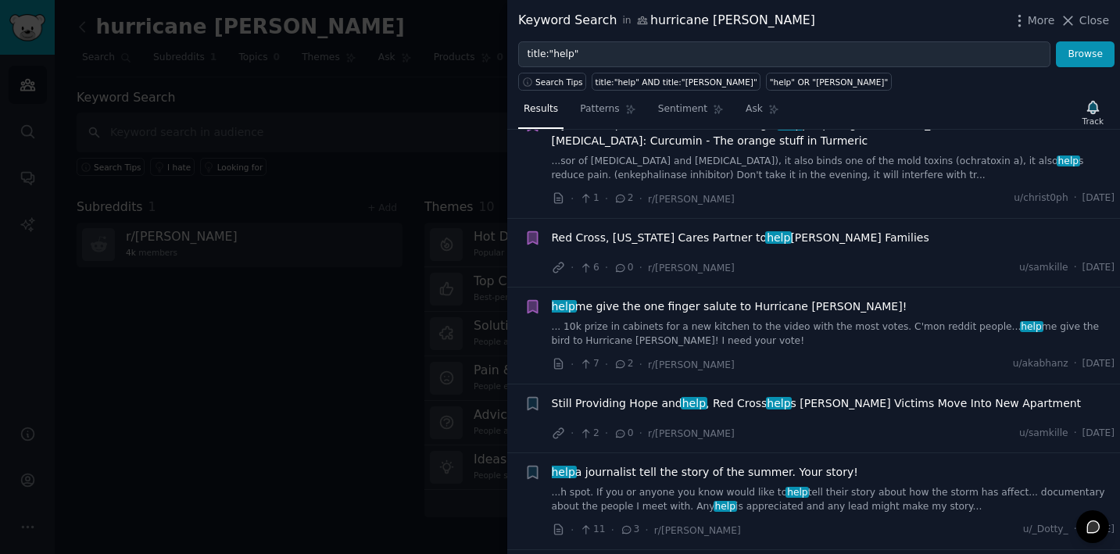
scroll to position [470, 0]
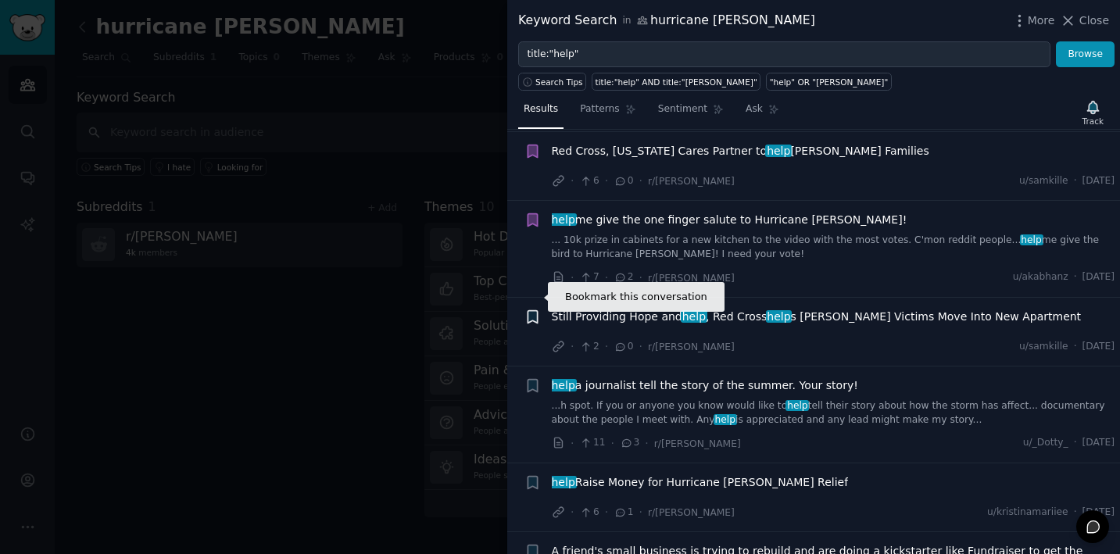
click at [536, 310] on icon "button" at bounding box center [532, 316] width 9 height 13
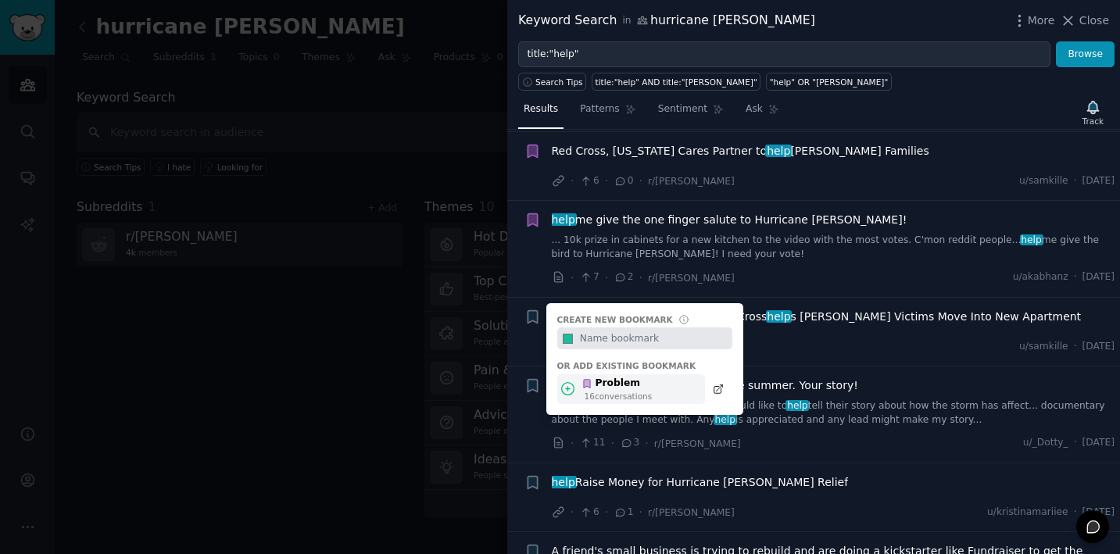
click at [588, 391] on div "16 conversation s" at bounding box center [619, 396] width 68 height 11
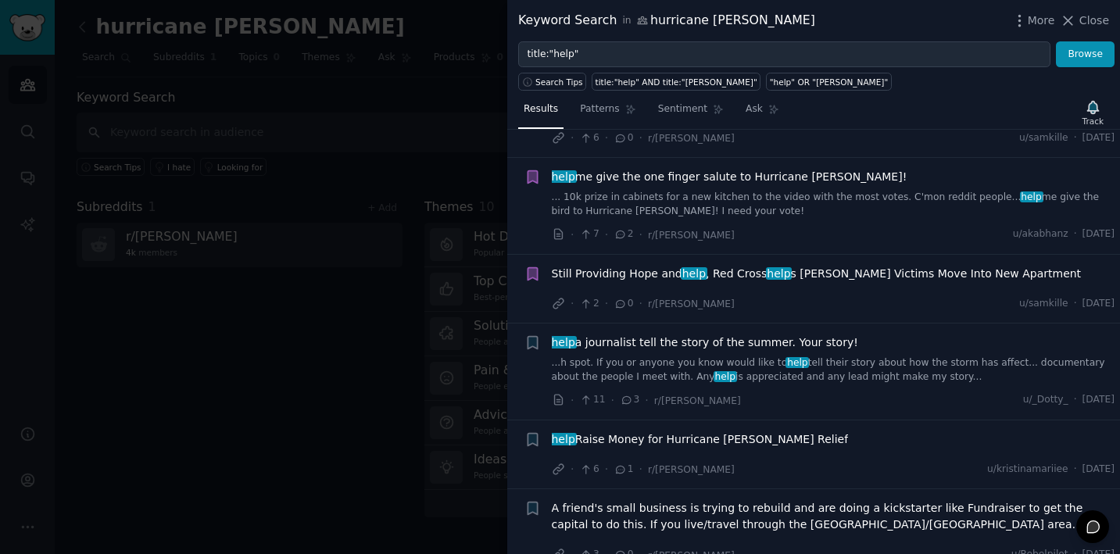
scroll to position [552, 0]
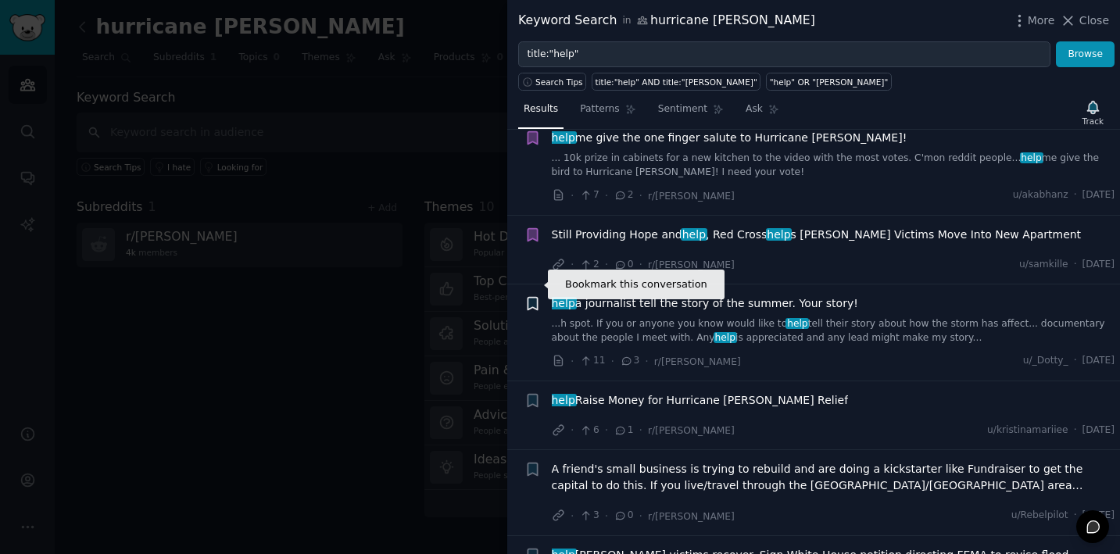
click at [534, 296] on icon "button" at bounding box center [533, 304] width 16 height 16
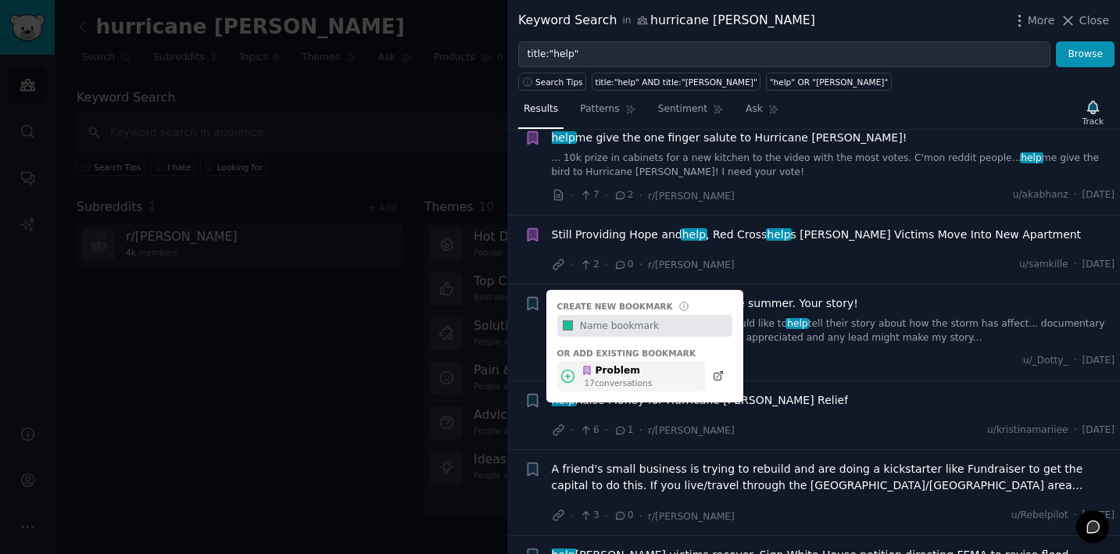
click at [597, 364] on div "Problem" at bounding box center [617, 371] width 70 height 14
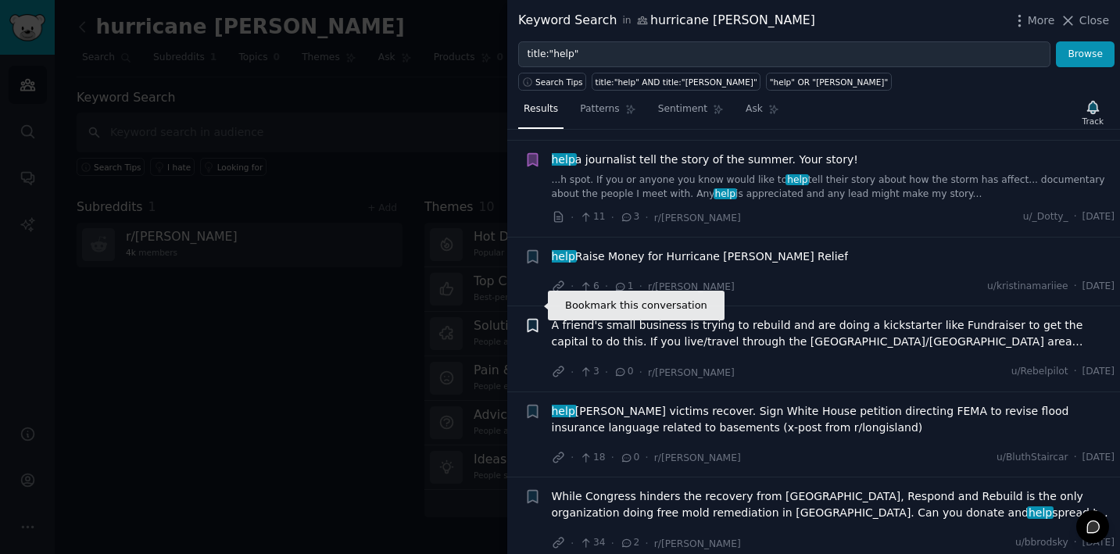
scroll to position [731, 0]
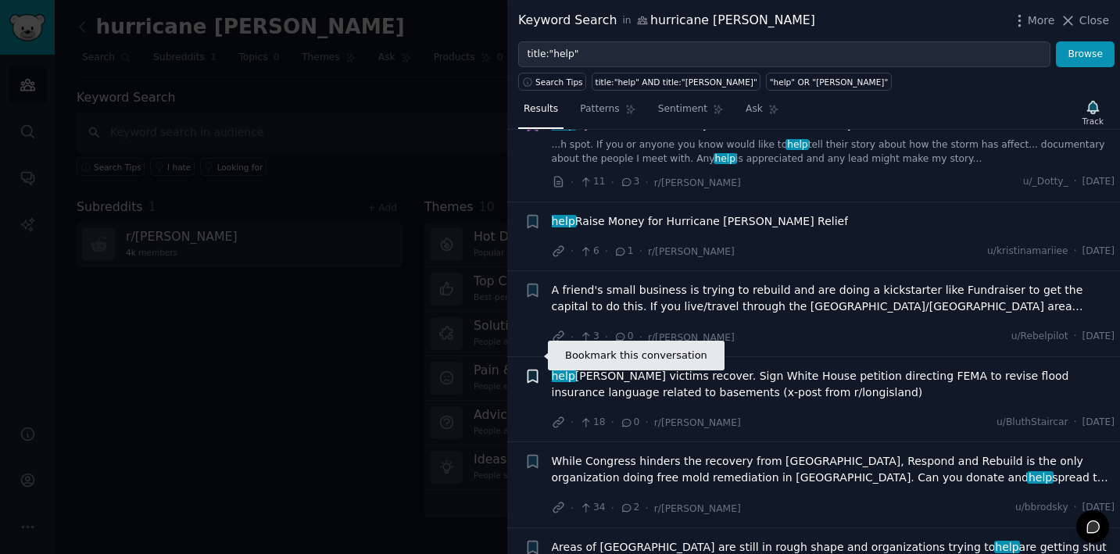
click at [531, 370] on icon "button" at bounding box center [532, 376] width 9 height 13
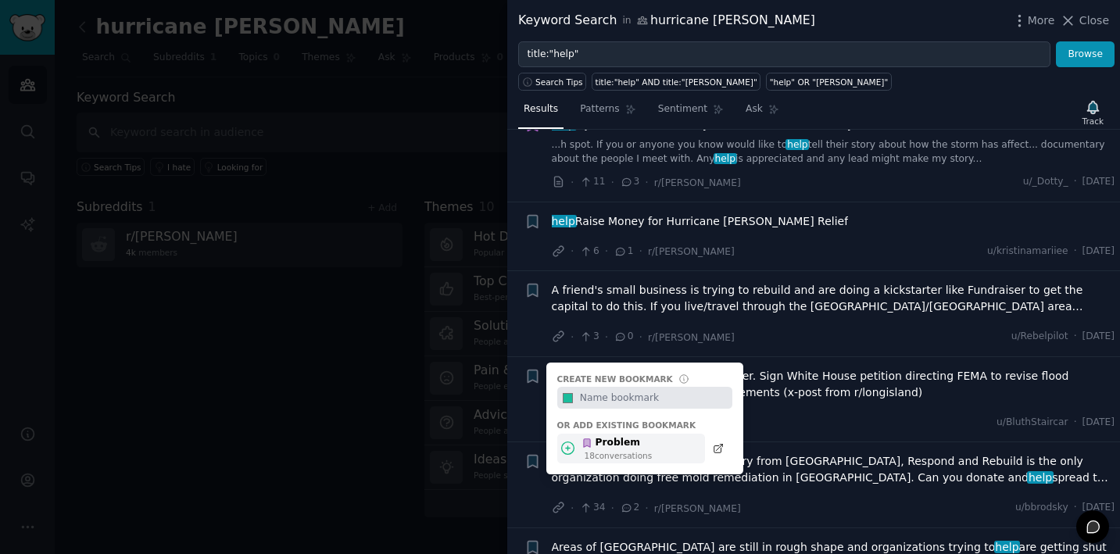
click at [574, 440] on icon at bounding box center [568, 448] width 16 height 16
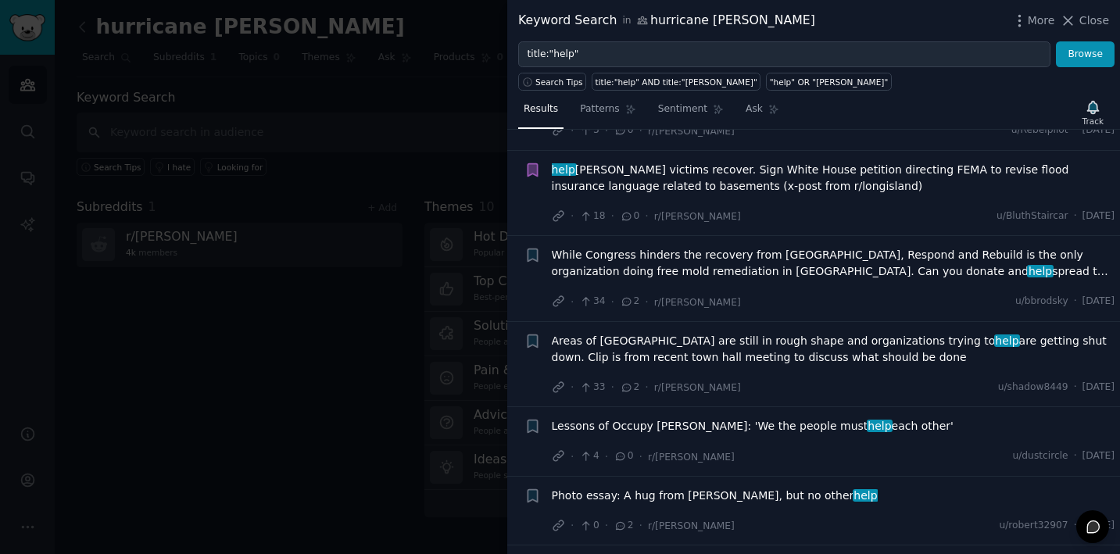
scroll to position [952, 0]
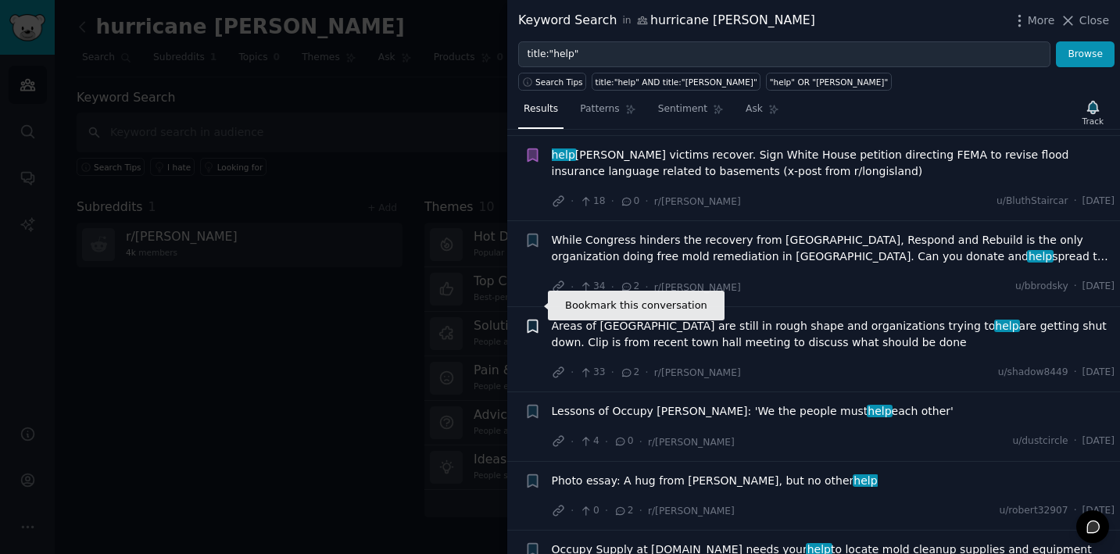
click at [535, 320] on icon "button" at bounding box center [532, 326] width 9 height 13
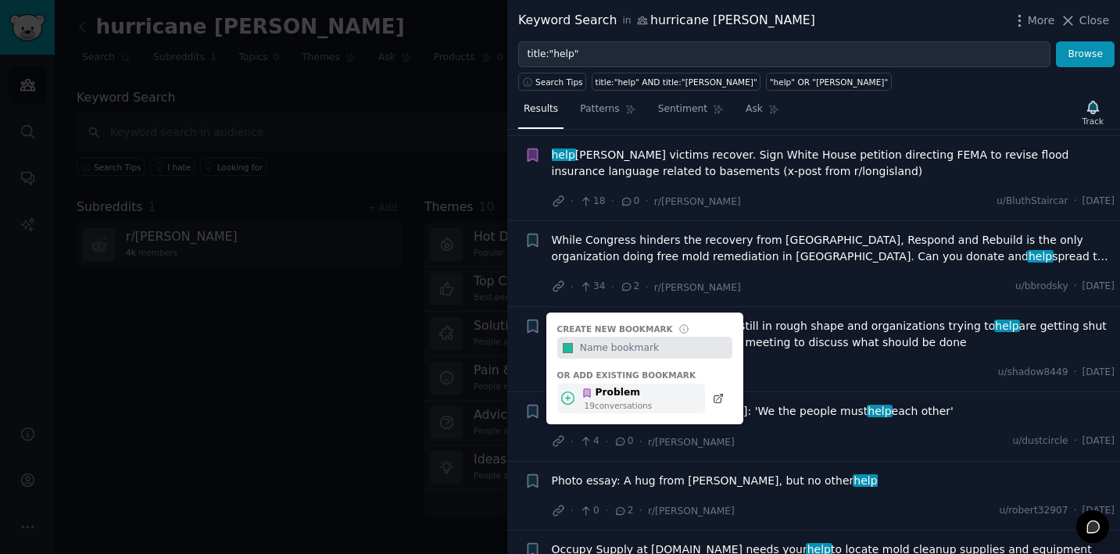
click at [572, 390] on icon at bounding box center [568, 398] width 16 height 16
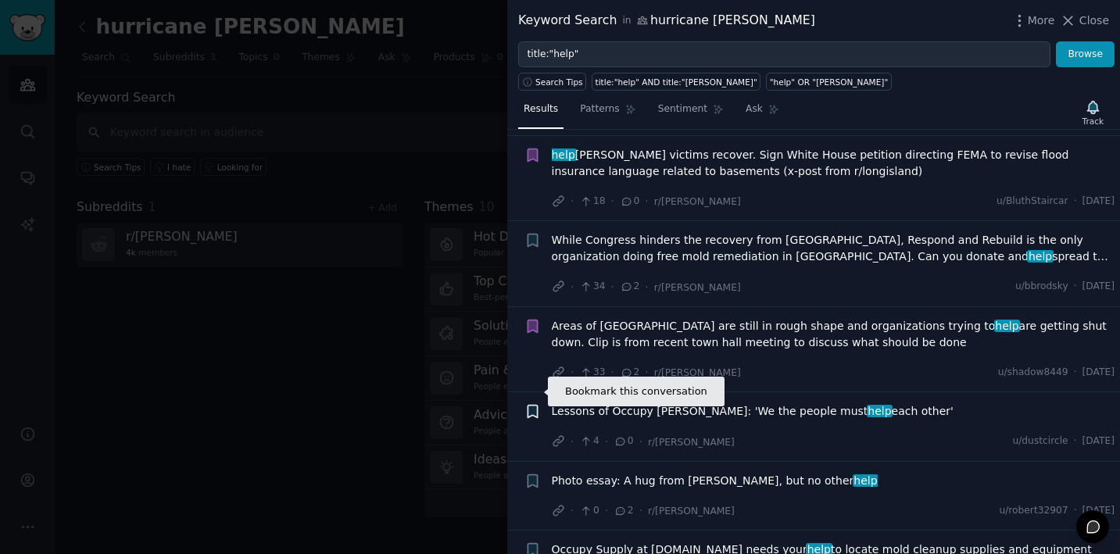
click at [534, 406] on icon "button" at bounding box center [532, 412] width 9 height 13
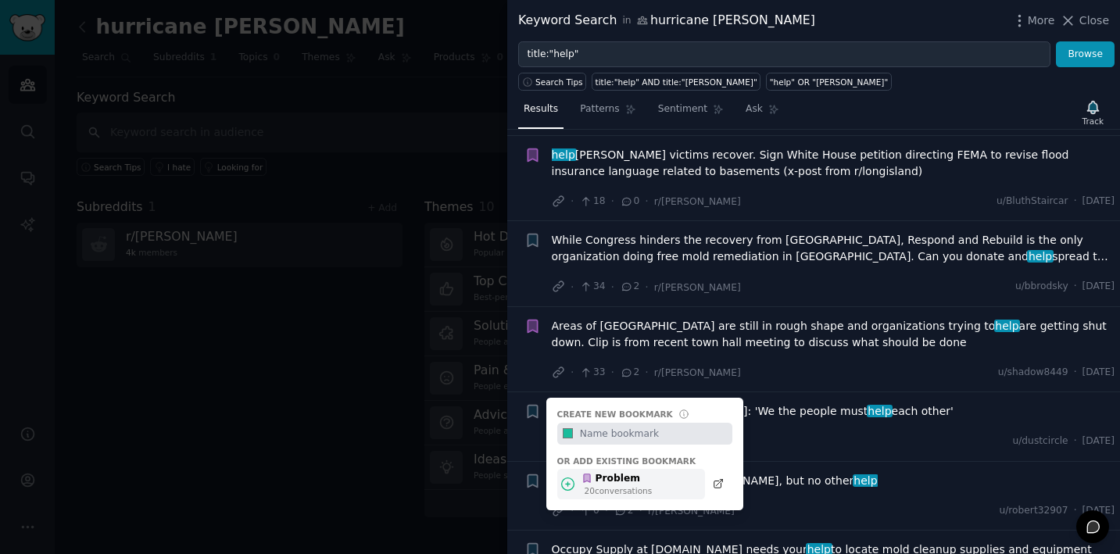
click at [574, 478] on icon at bounding box center [568, 484] width 13 height 13
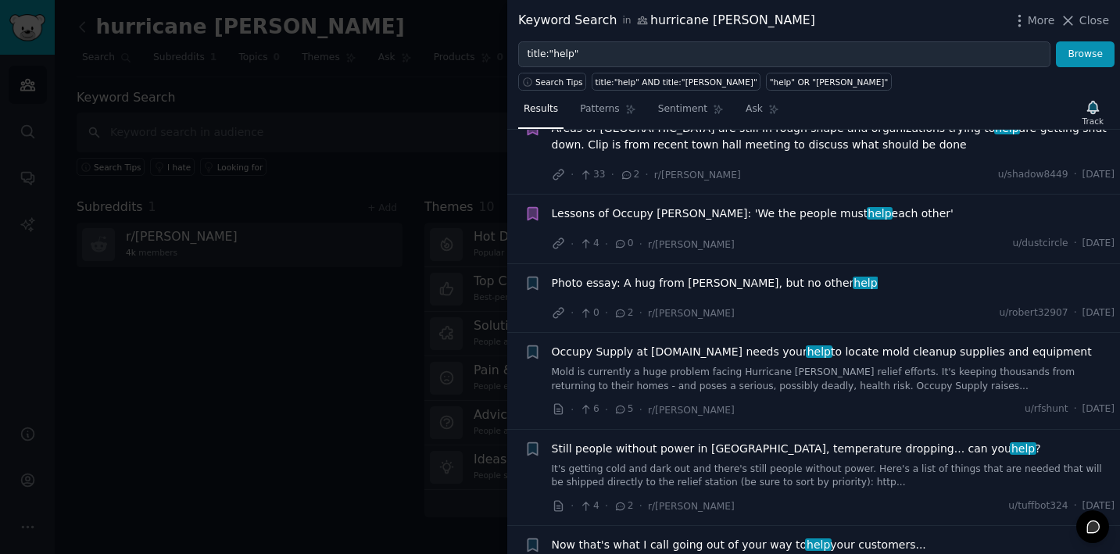
scroll to position [1157, 0]
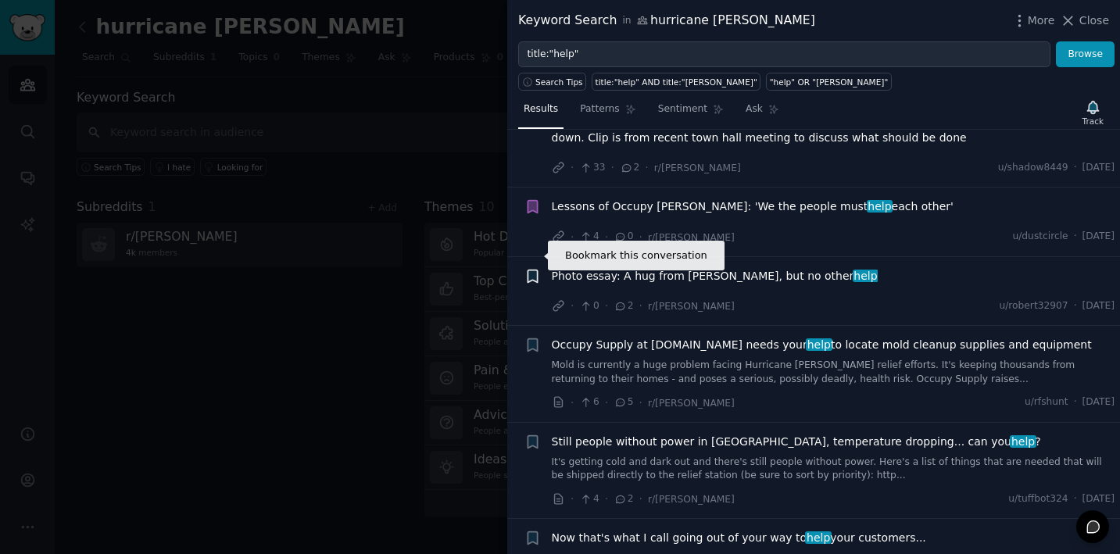
click at [529, 270] on icon "button" at bounding box center [532, 276] width 9 height 13
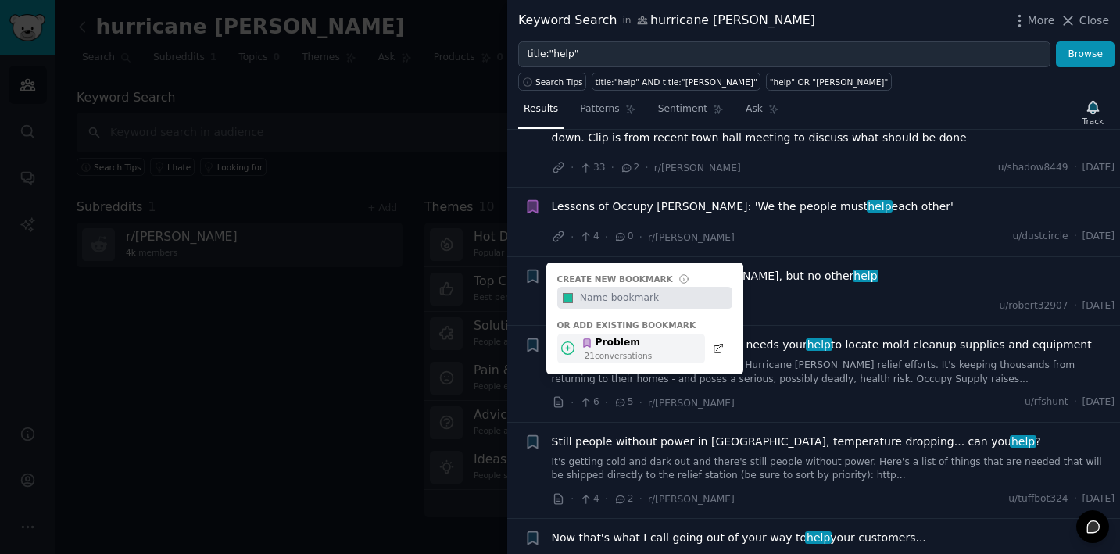
click at [569, 334] on div "Problem 21 conversation s" at bounding box center [632, 349] width 148 height 30
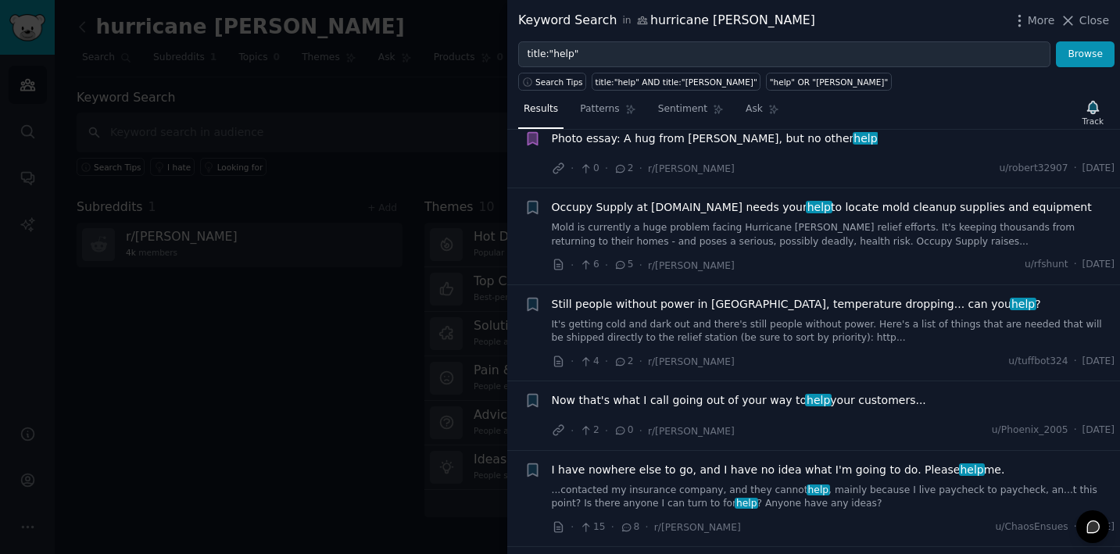
scroll to position [1307, 0]
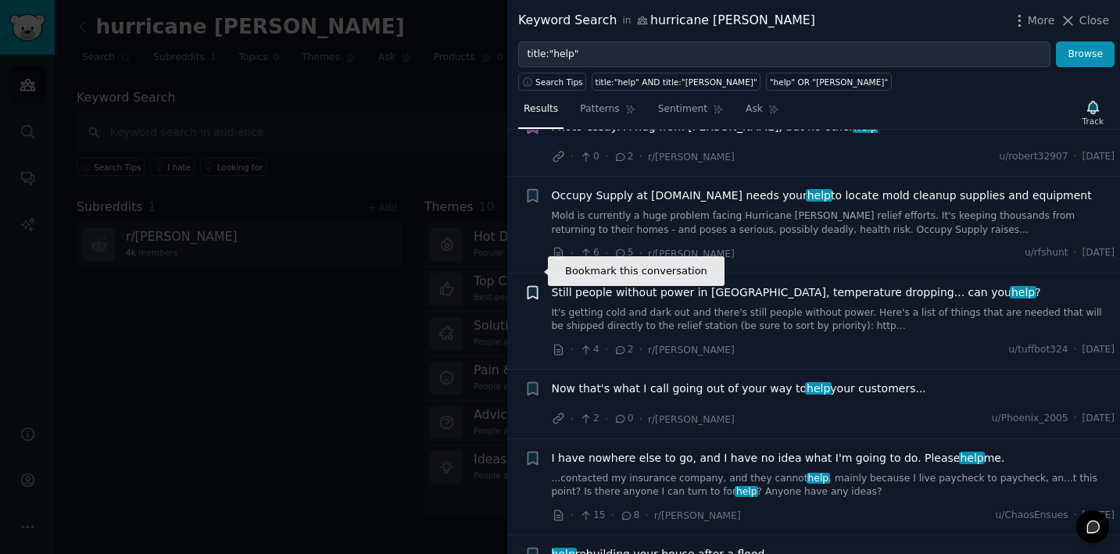
click at [532, 286] on icon "button" at bounding box center [532, 292] width 9 height 13
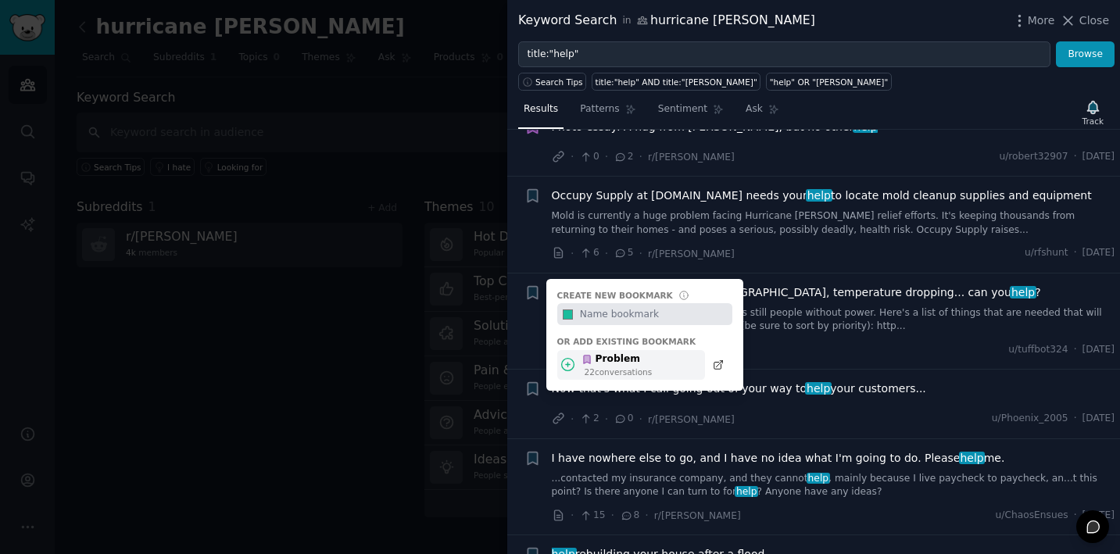
click at [575, 357] on icon at bounding box center [568, 365] width 16 height 16
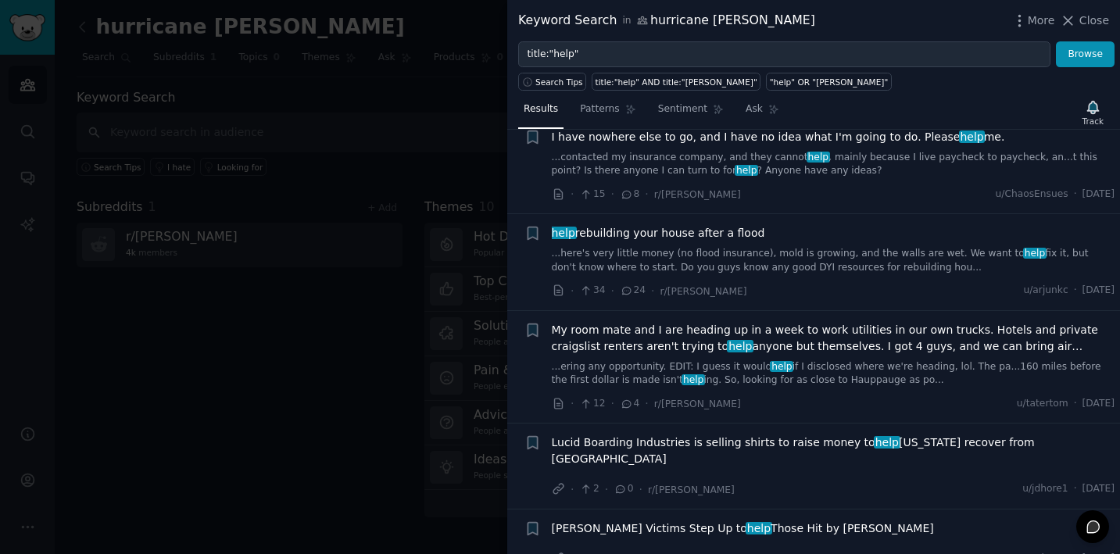
scroll to position [1630, 0]
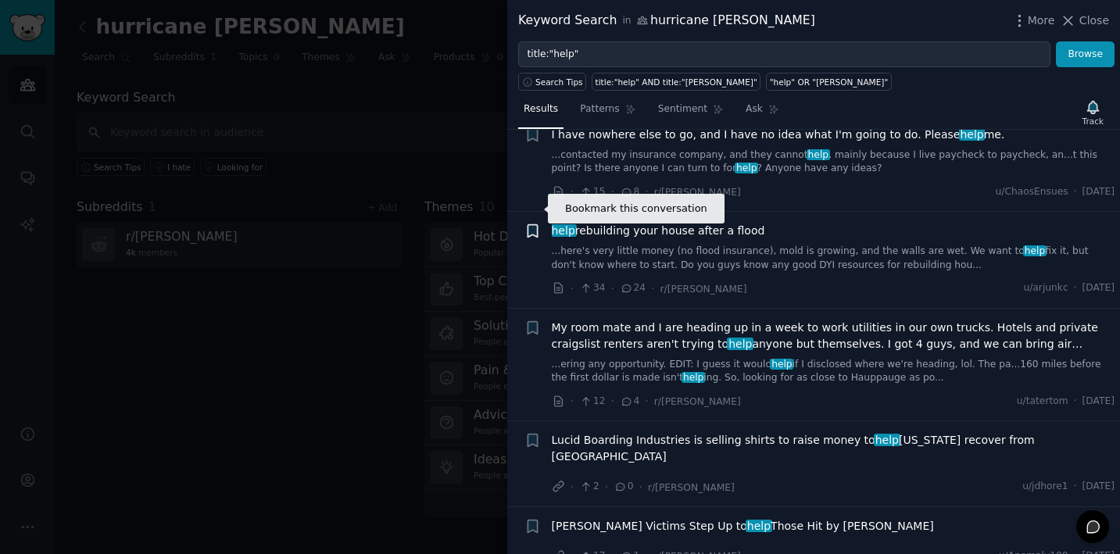
click at [530, 225] on icon "button" at bounding box center [532, 231] width 9 height 13
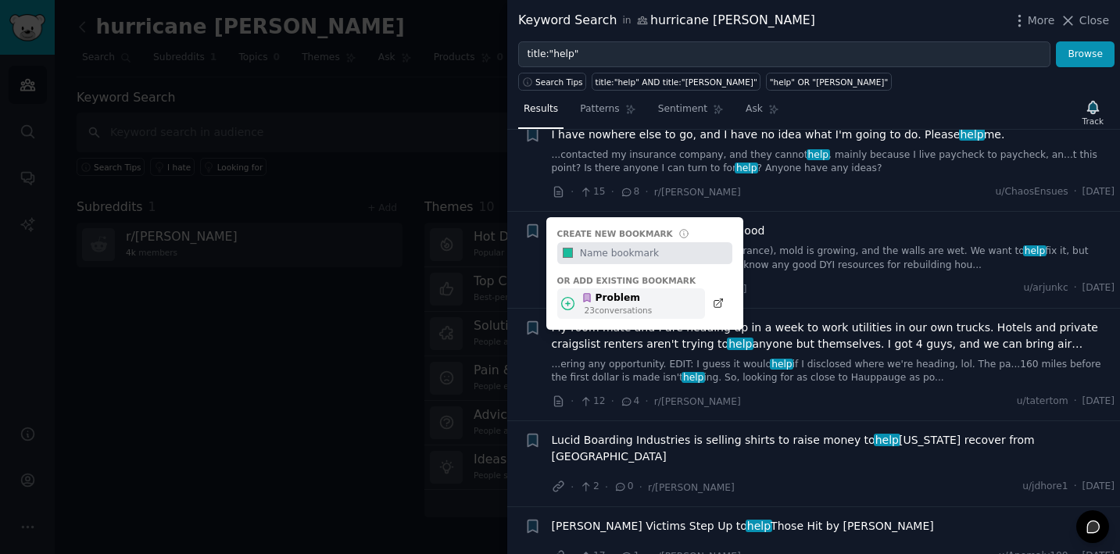
click at [606, 305] on div "23 conversation s" at bounding box center [619, 310] width 68 height 11
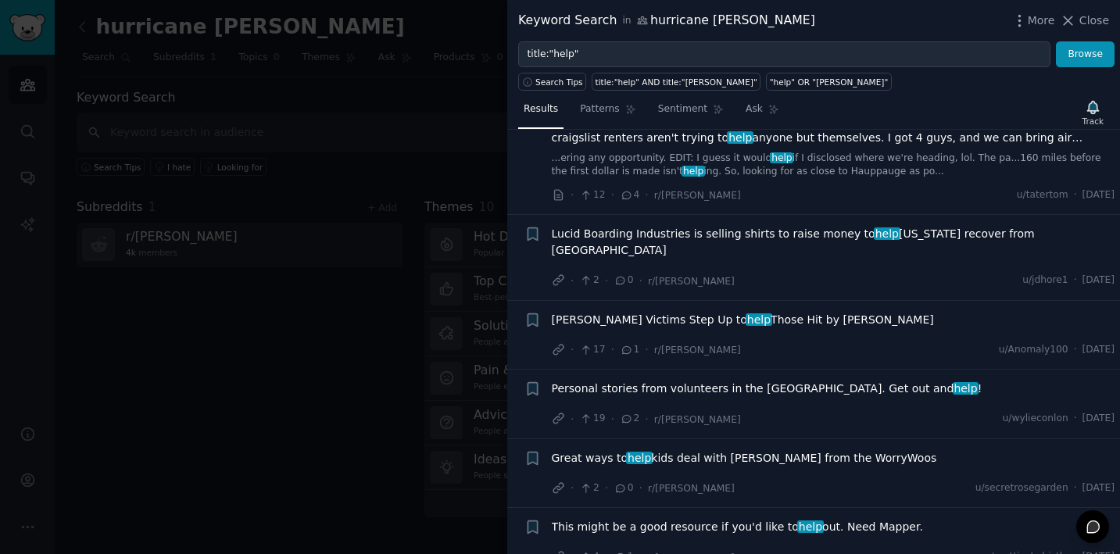
scroll to position [1846, 0]
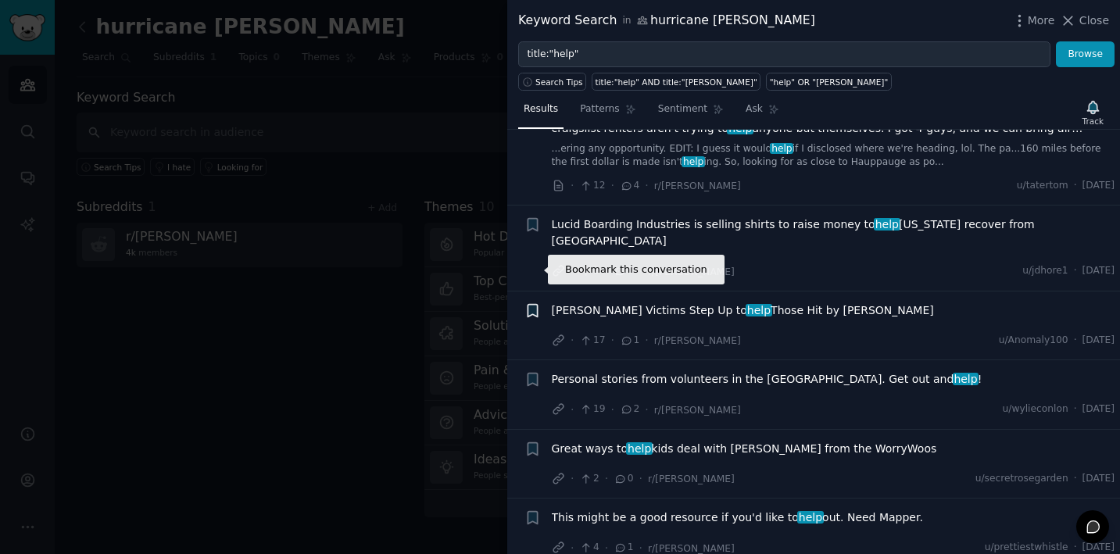
click at [529, 304] on icon "button" at bounding box center [532, 310] width 9 height 13
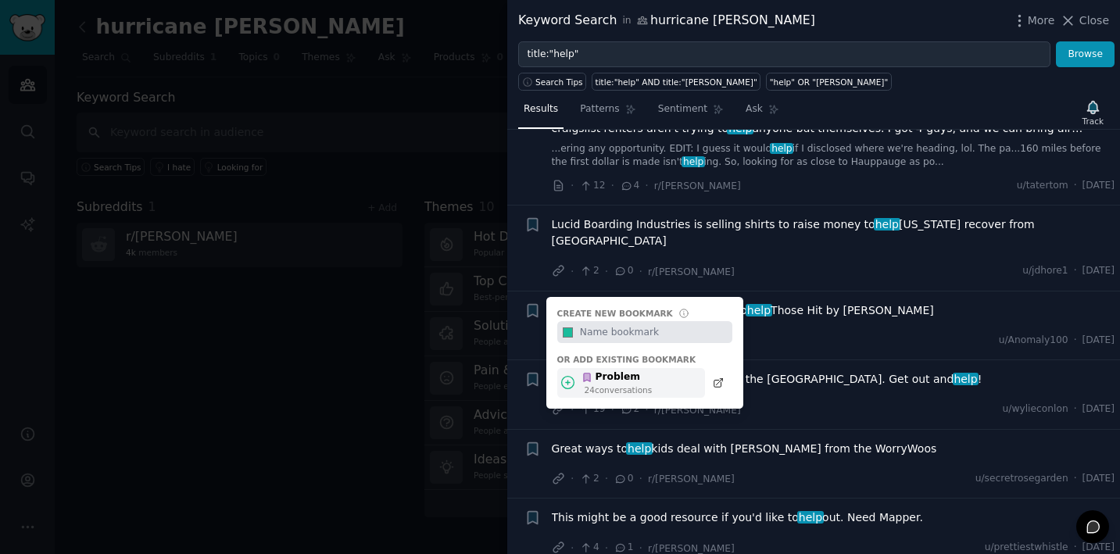
click at [588, 372] on icon at bounding box center [587, 377] width 11 height 11
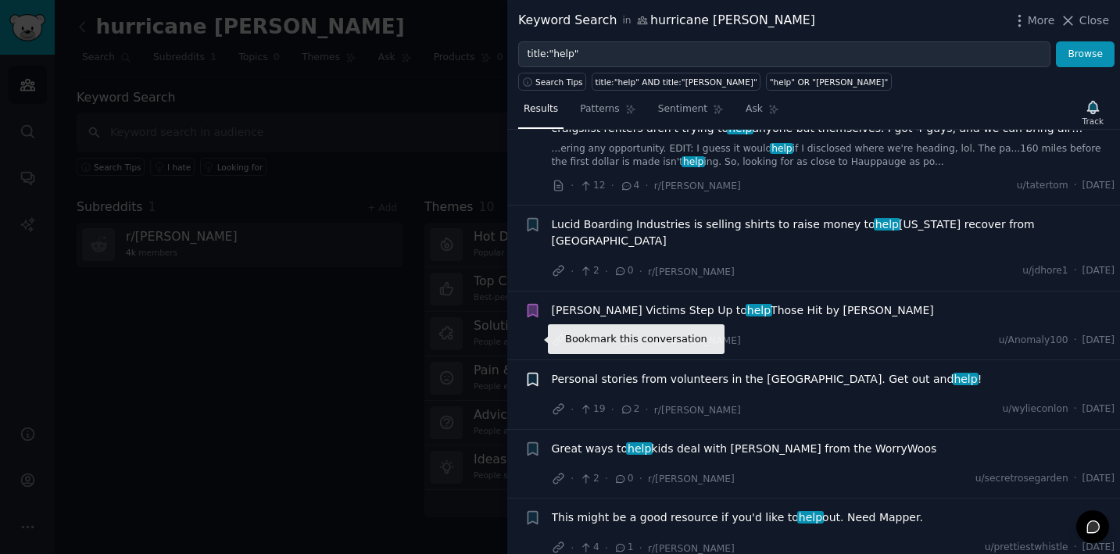
click at [534, 374] on icon "button" at bounding box center [532, 380] width 9 height 13
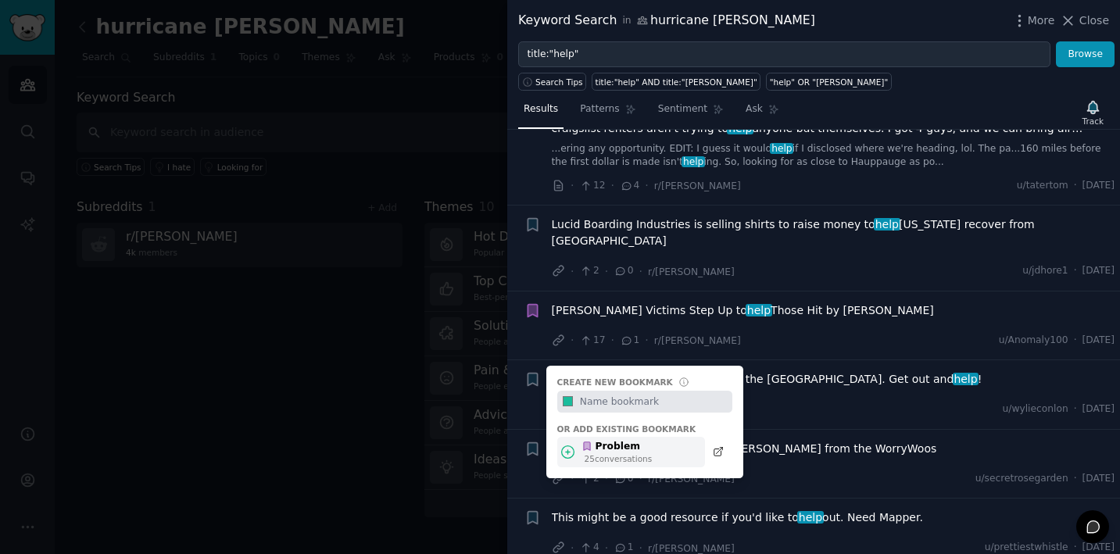
click at [591, 441] on icon at bounding box center [587, 446] width 11 height 11
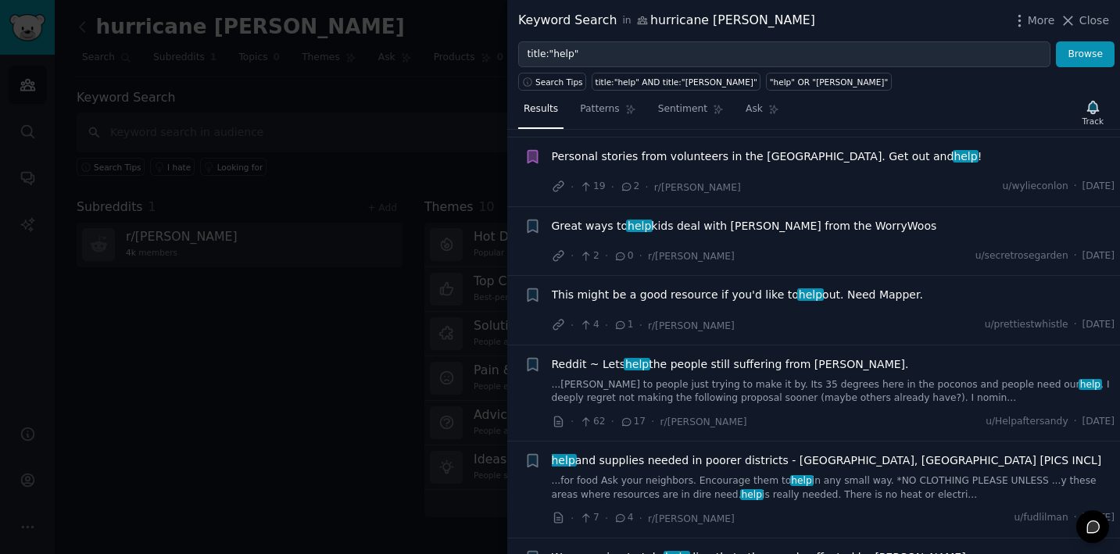
scroll to position [2084, 0]
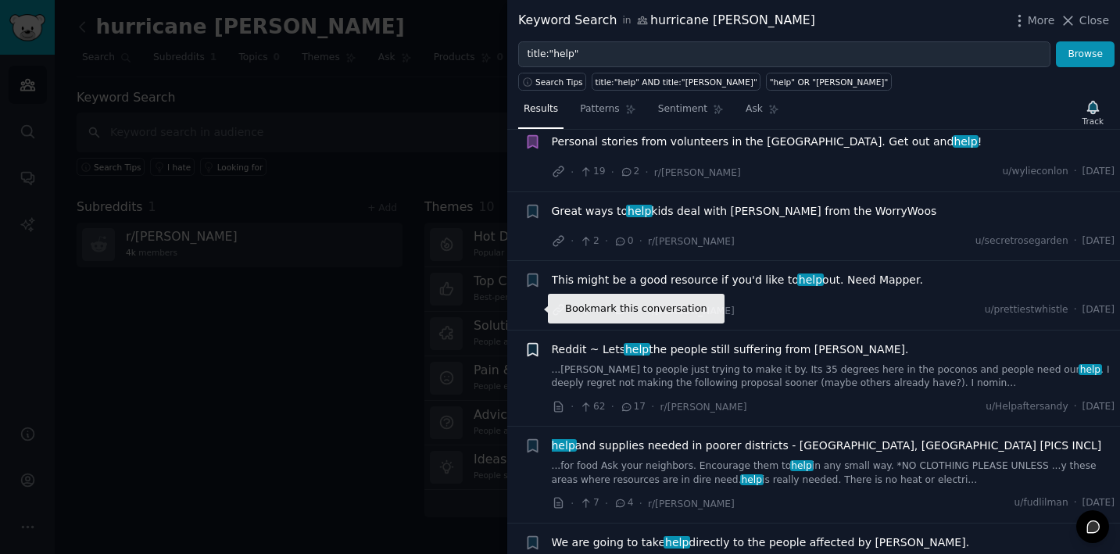
click at [534, 343] on icon "button" at bounding box center [532, 349] width 9 height 13
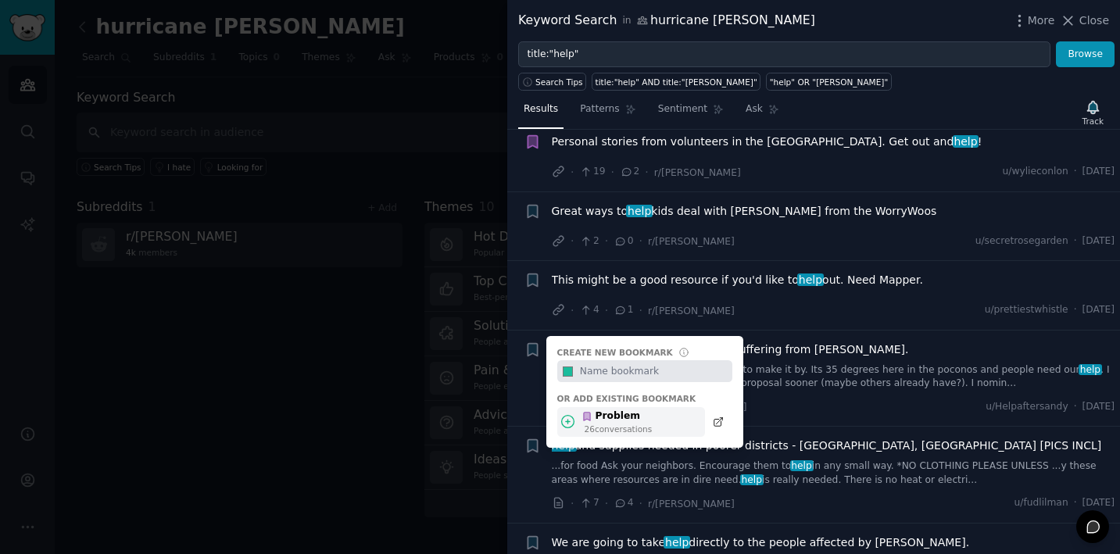
click at [568, 416] on icon at bounding box center [568, 422] width 13 height 13
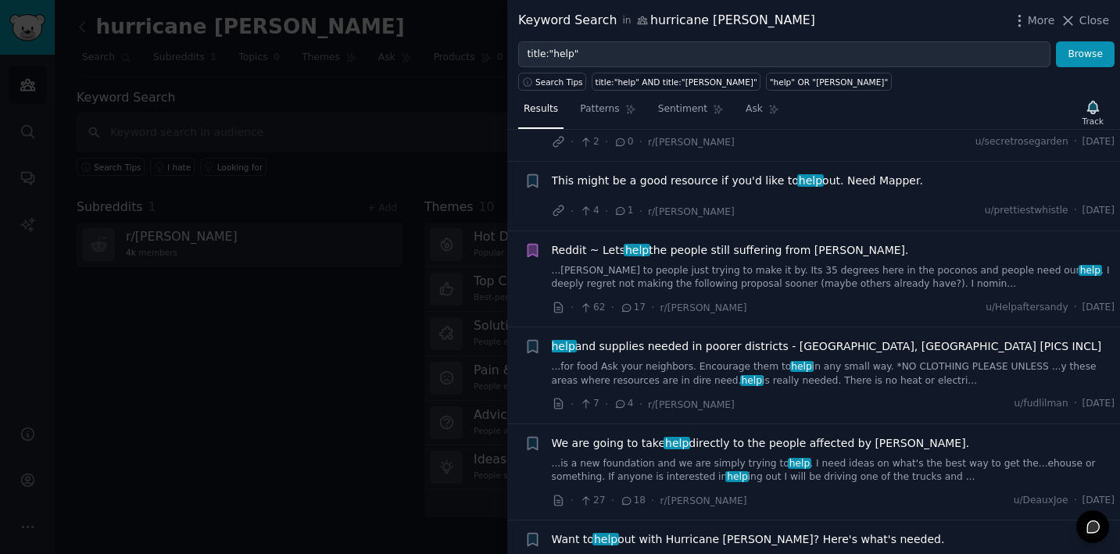
scroll to position [2193, 0]
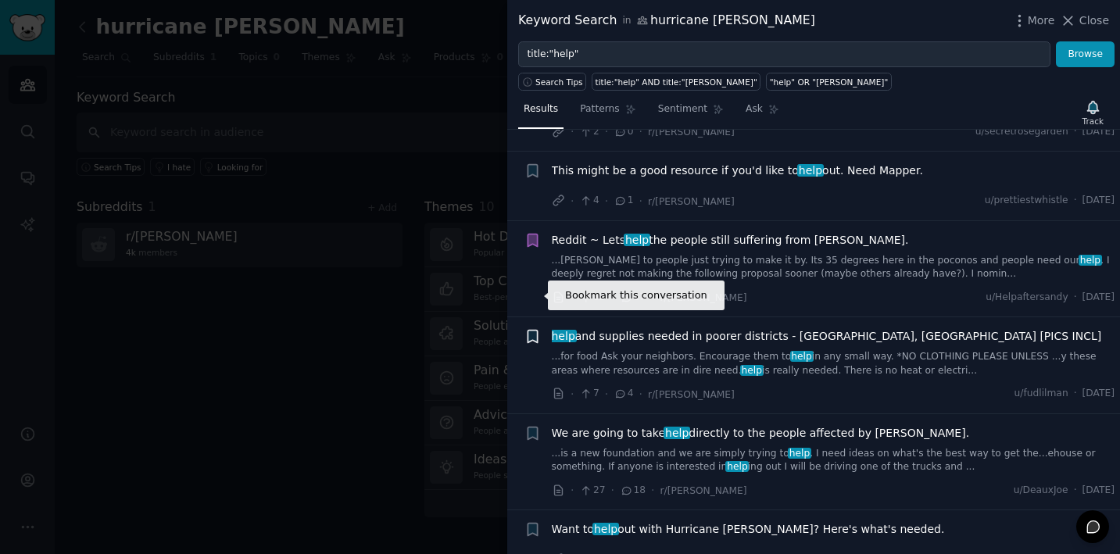
click at [531, 331] on icon "button" at bounding box center [532, 337] width 9 height 13
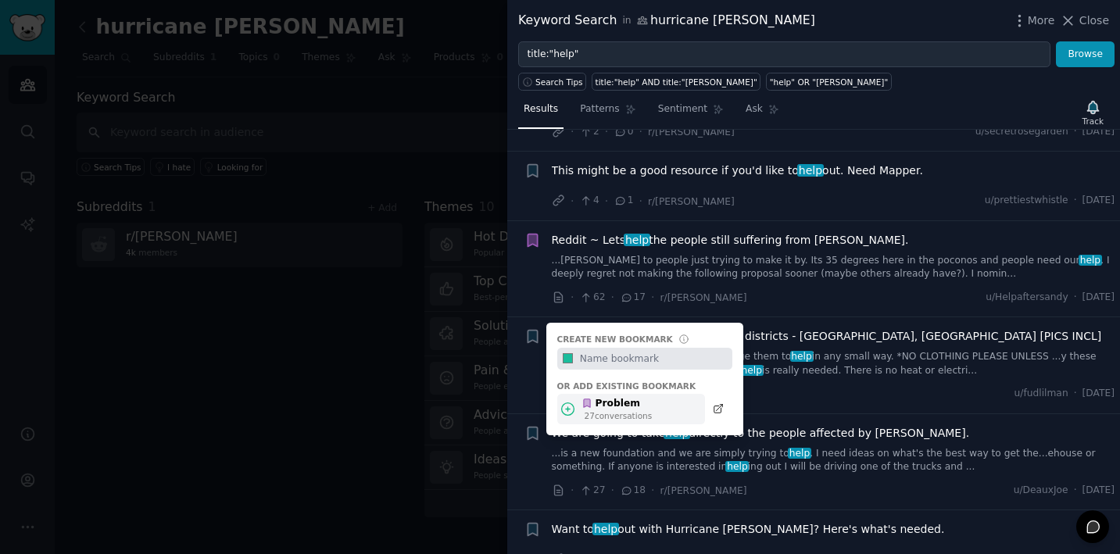
click at [589, 400] on icon at bounding box center [587, 404] width 6 height 9
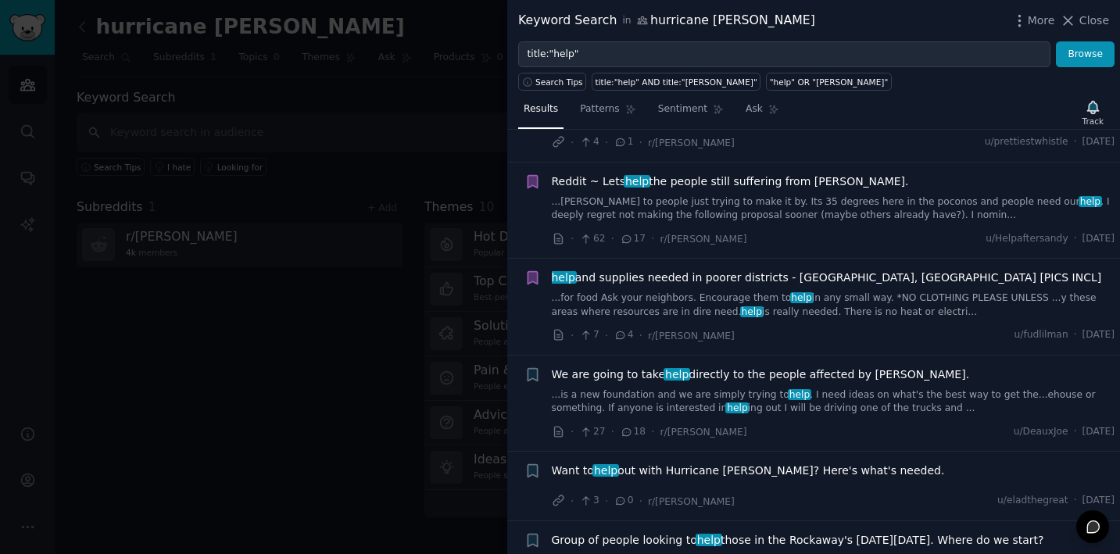
scroll to position [2289, 0]
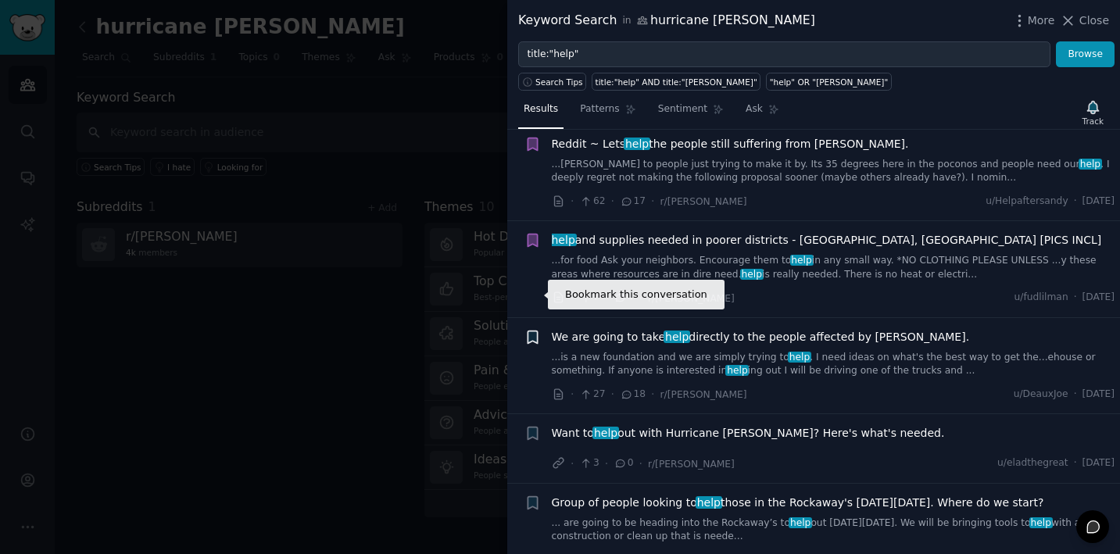
click at [539, 329] on icon "button" at bounding box center [533, 337] width 16 height 16
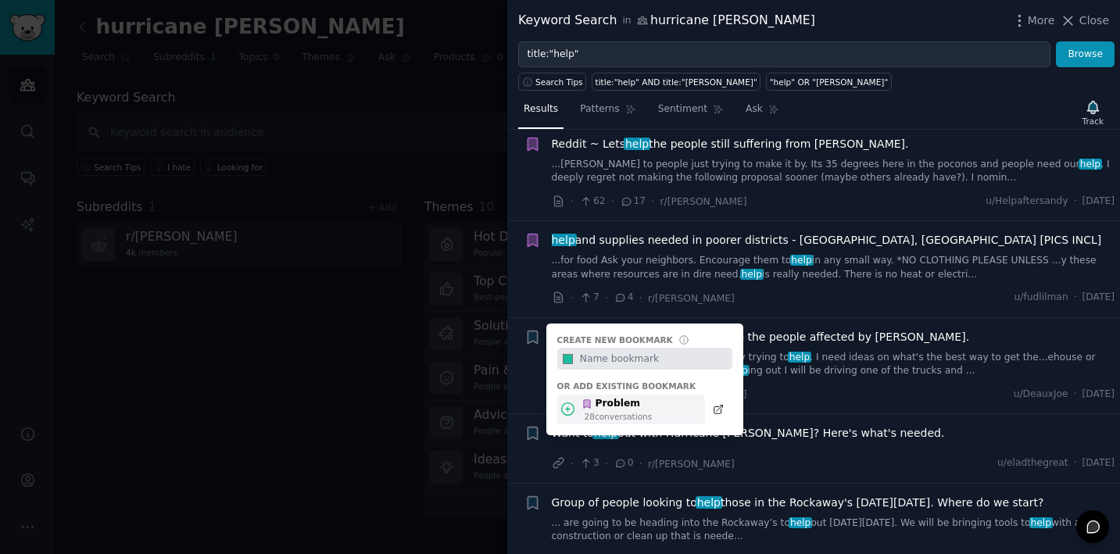
click at [572, 401] on icon at bounding box center [568, 409] width 16 height 16
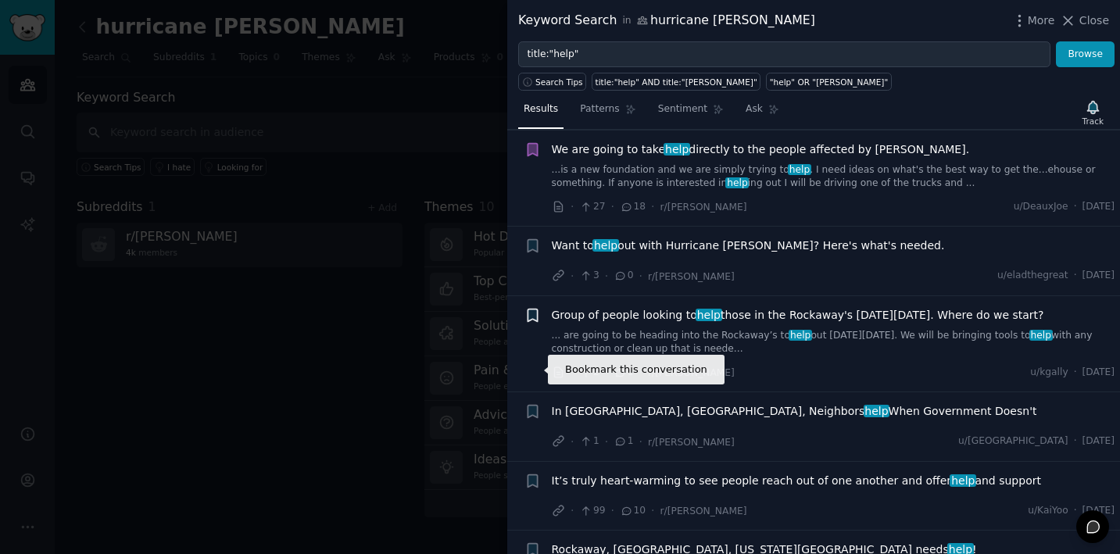
scroll to position [2480, 0]
